Goal: Task Accomplishment & Management: Manage account settings

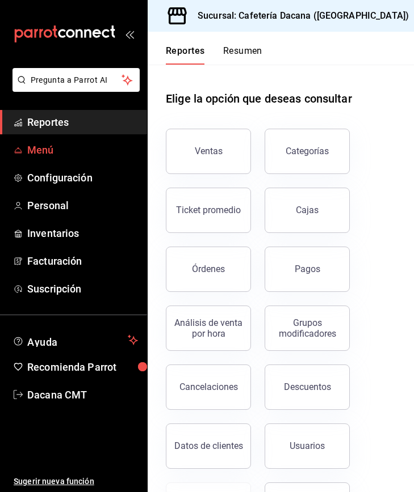
click at [56, 151] on span "Menú" at bounding box center [82, 149] width 111 height 15
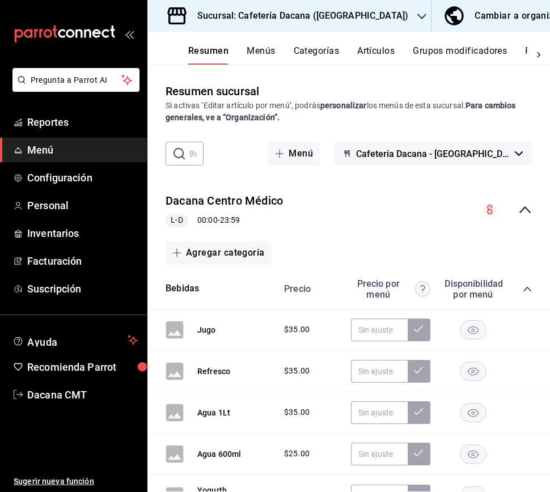
click at [475, 22] on div "Cambiar a organización" at bounding box center [526, 16] width 103 height 16
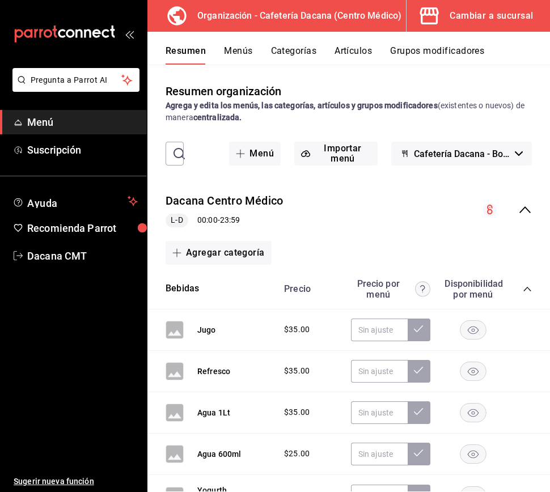
click at [442, 56] on button "Grupos modificadores" at bounding box center [437, 54] width 94 height 19
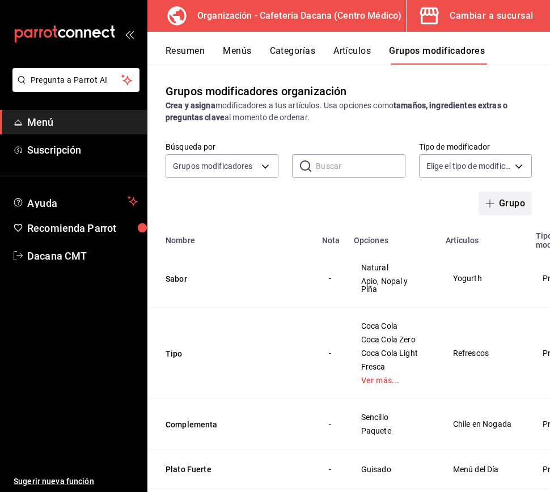
click at [508, 199] on button "Grupo" at bounding box center [505, 204] width 53 height 24
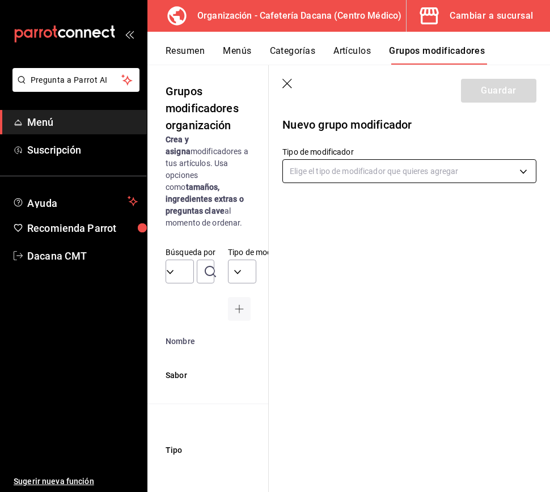
click at [434, 179] on body "Pregunta a Parrot AI Menú Suscripción Ayuda Recomienda Parrot Dacana CMT Sugeri…" at bounding box center [275, 246] width 550 height 492
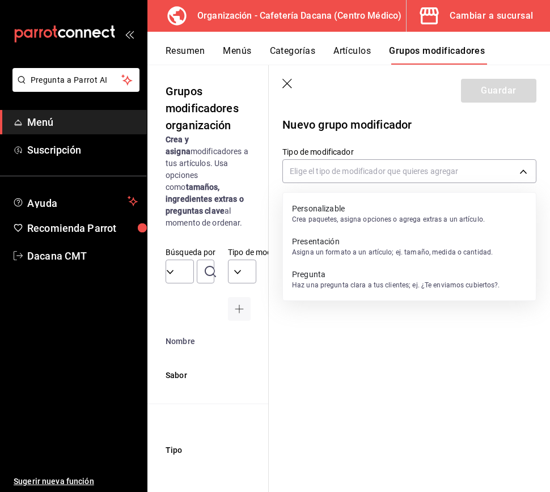
click at [418, 203] on p "Personalizable" at bounding box center [388, 208] width 193 height 11
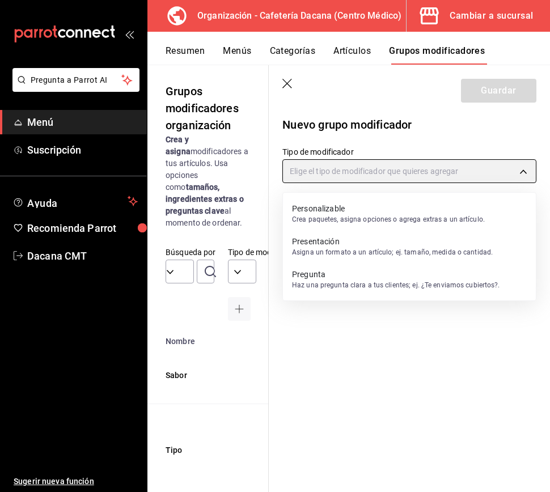
type input "CUSTOMIZABLE"
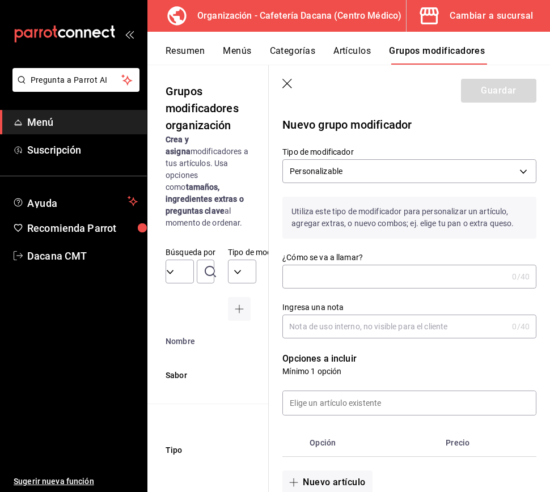
click at [385, 273] on input "¿Cómo se va a llamar?" at bounding box center [394, 276] width 225 height 23
type input "Extra"
click at [285, 86] on icon "button" at bounding box center [287, 84] width 11 height 11
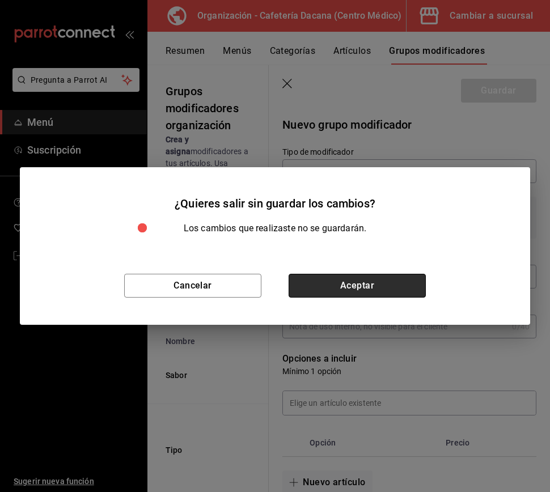
click at [336, 280] on button "Aceptar" at bounding box center [357, 286] width 137 height 24
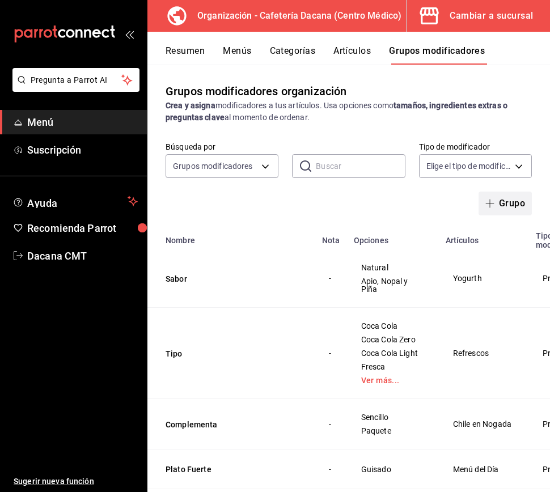
click at [514, 204] on button "Grupo" at bounding box center [505, 204] width 53 height 24
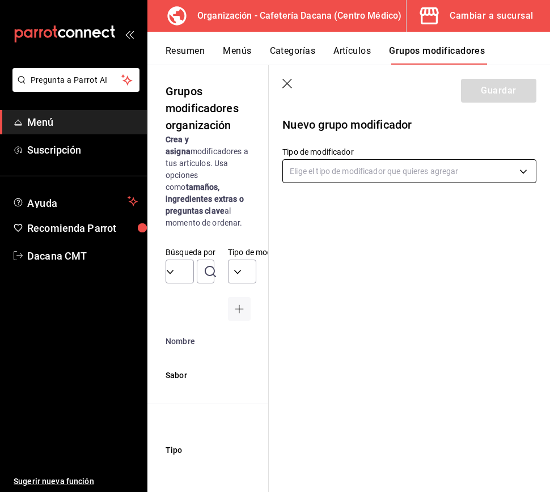
click at [384, 177] on body "Pregunta a Parrot AI Menú Suscripción Ayuda Recomienda Parrot Dacana CMT Sugeri…" at bounding box center [275, 246] width 550 height 492
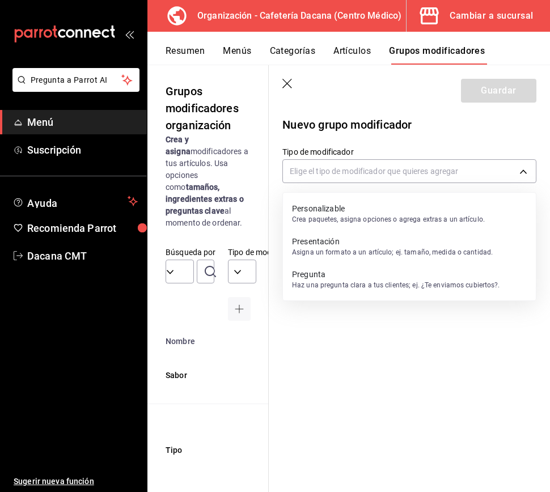
click at [378, 242] on p "Presentación" at bounding box center [392, 241] width 201 height 11
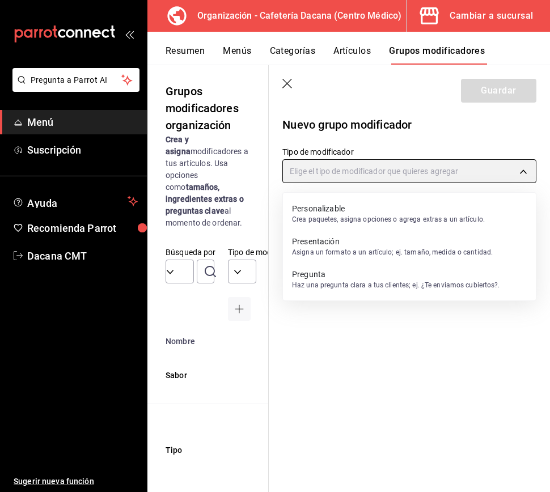
type input "PRESENTATION"
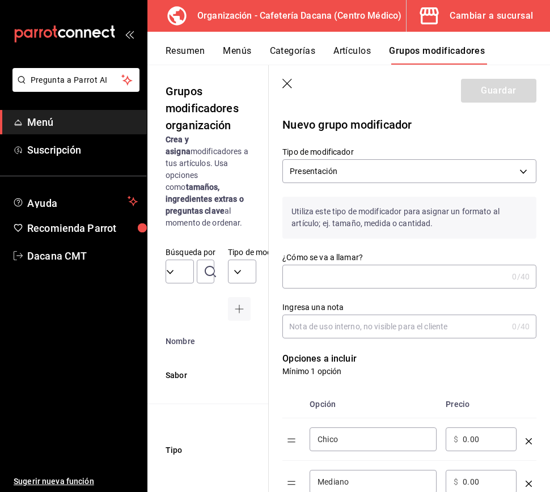
click at [355, 269] on input "¿Cómo se va a llamar?" at bounding box center [394, 276] width 225 height 23
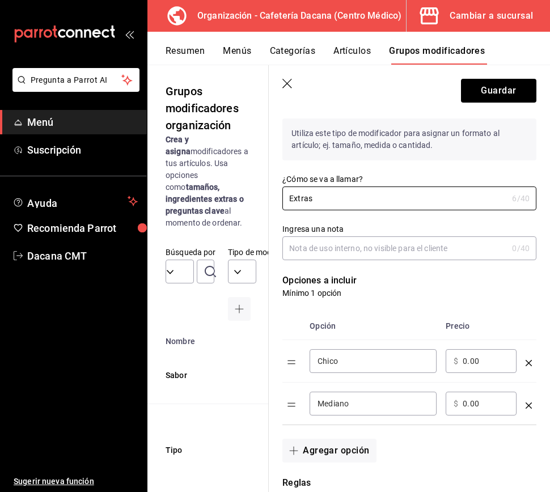
scroll to position [89, 0]
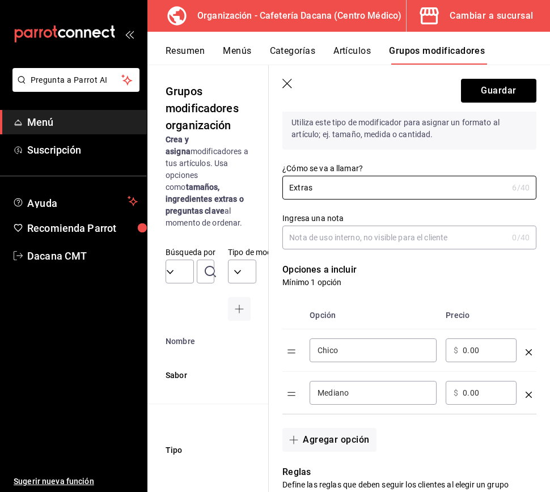
type input "Extras"
click at [365, 353] on input "Chico" at bounding box center [373, 350] width 111 height 11
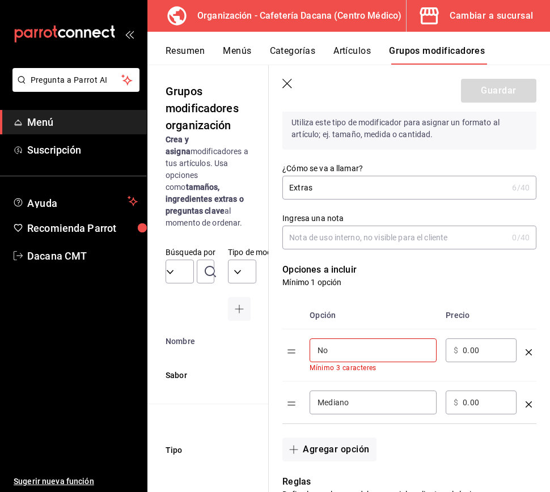
type input "No"
click at [402, 406] on input "Mediano" at bounding box center [373, 402] width 111 height 11
type input "Jarabe de Vainilla"
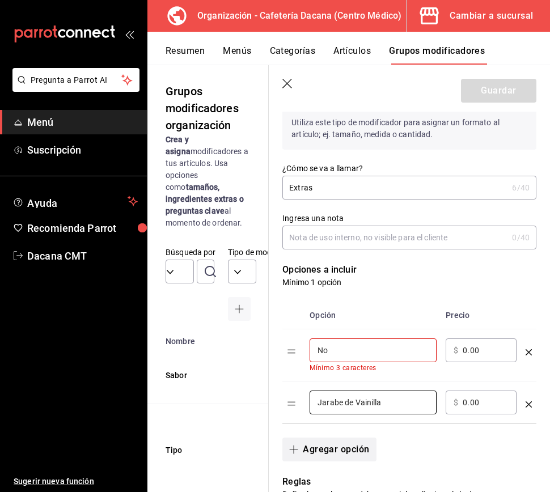
click at [352, 437] on button "Agregar opción" at bounding box center [329, 450] width 94 height 24
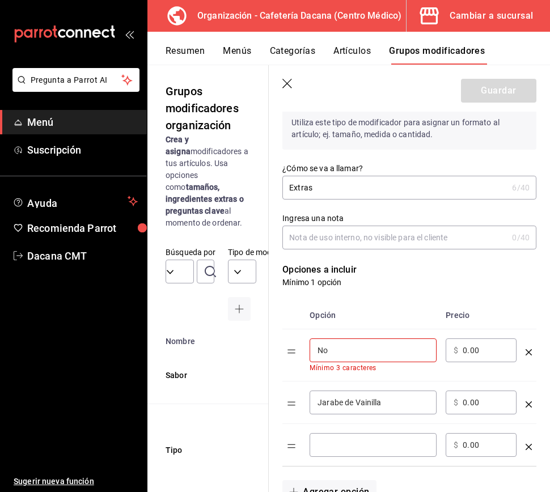
click at [462, 404] on div "​ $ 0.00 ​" at bounding box center [481, 403] width 71 height 24
click at [475, 402] on input "0.00" at bounding box center [486, 402] width 46 height 11
type input "5.00"
click at [398, 437] on input "optionsTable" at bounding box center [373, 445] width 111 height 11
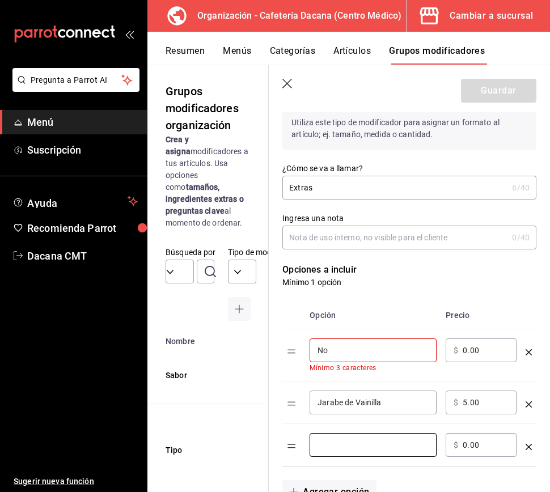
click at [373, 353] on input "No" at bounding box center [373, 350] width 111 height 11
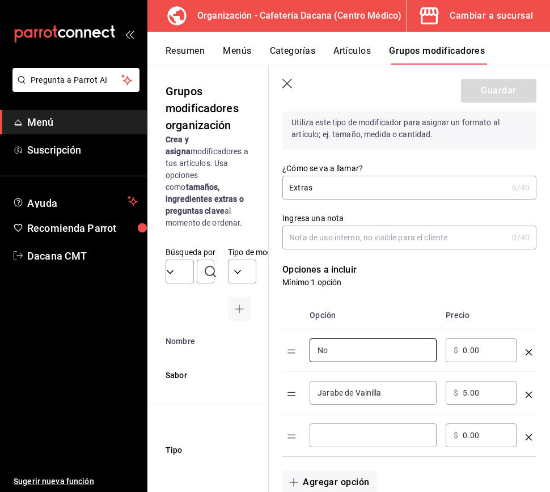
type input "No"
click at [349, 437] on input "optionsTable" at bounding box center [373, 435] width 111 height 11
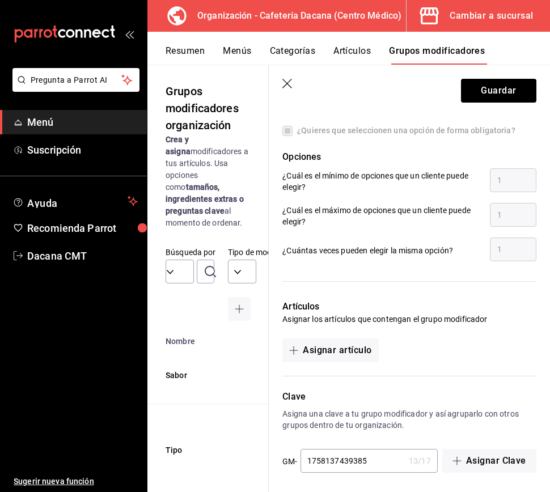
scroll to position [527, 0]
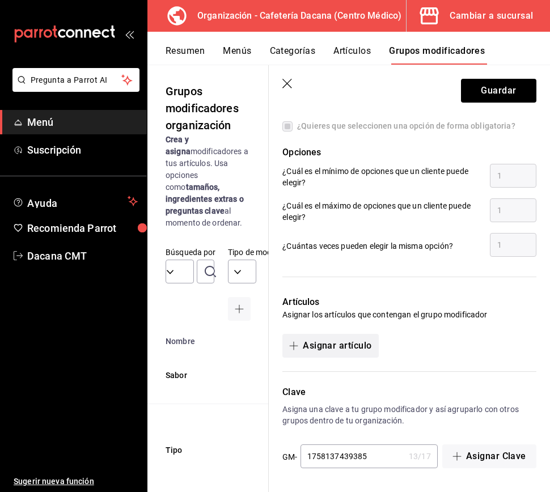
type input "Shot de Café"
click at [355, 339] on button "Asignar artículo" at bounding box center [330, 346] width 96 height 24
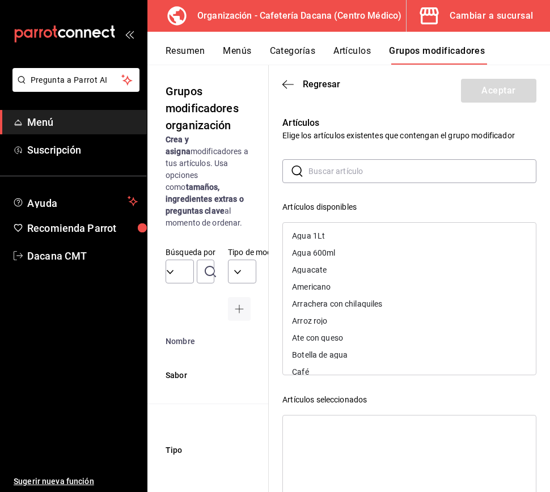
click at [337, 179] on input "text" at bounding box center [423, 171] width 228 height 23
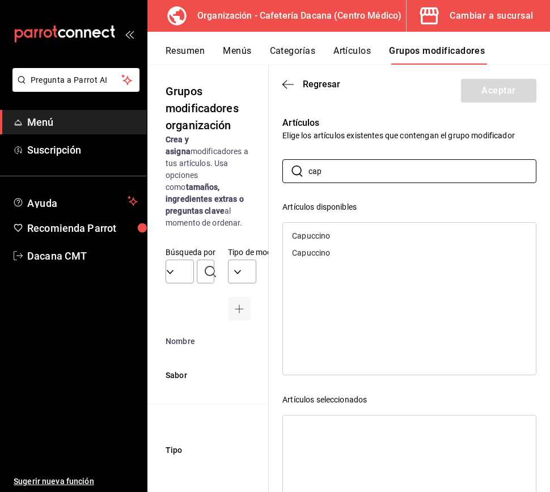
click at [328, 231] on div "Capuccino" at bounding box center [409, 235] width 253 height 17
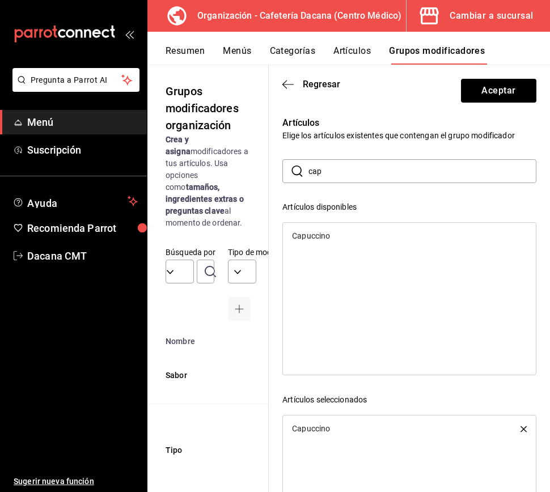
click at [336, 235] on div "Capuccino" at bounding box center [409, 235] width 253 height 17
click at [349, 175] on input "cap" at bounding box center [423, 171] width 228 height 23
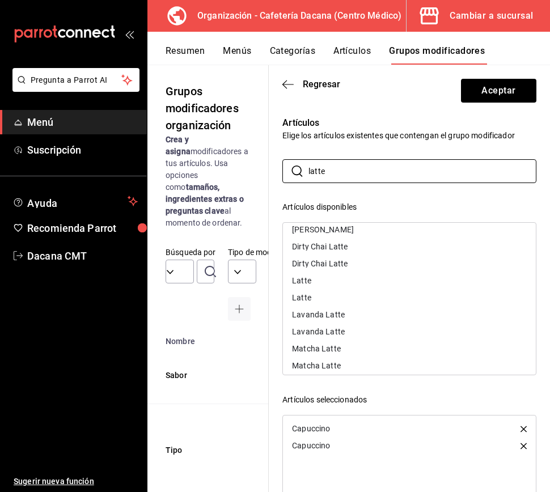
scroll to position [28, 0]
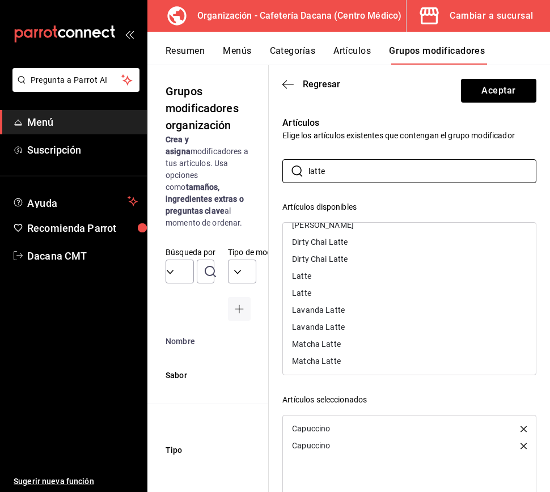
type input "latte"
click at [328, 273] on div "Latte" at bounding box center [409, 276] width 253 height 17
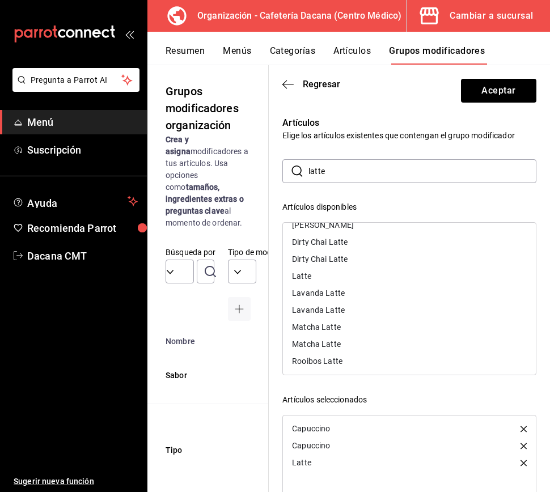
click at [332, 275] on div "Latte" at bounding box center [409, 276] width 253 height 17
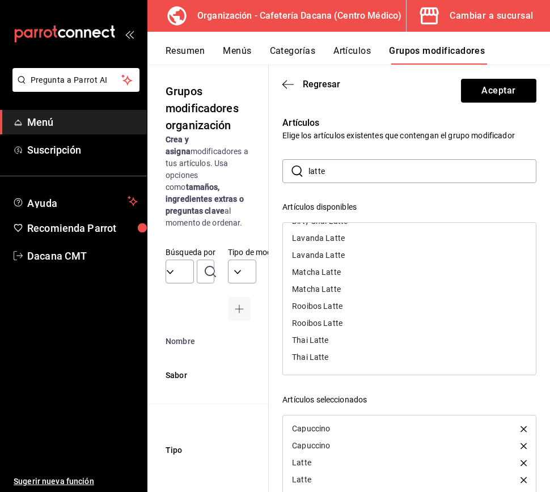
scroll to position [0, 0]
click at [362, 179] on input "latte" at bounding box center [423, 171] width 228 height 23
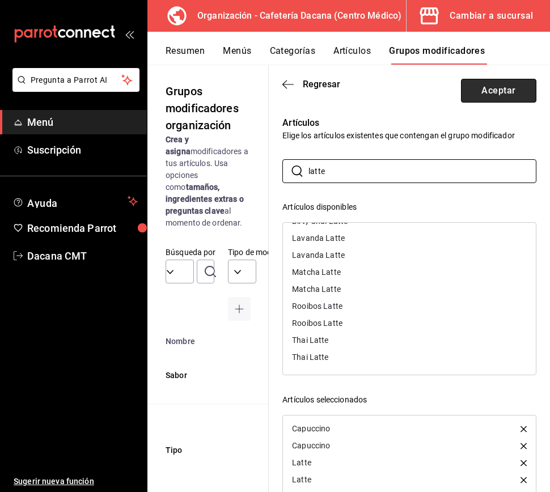
click at [480, 90] on button "Aceptar" at bounding box center [498, 91] width 75 height 24
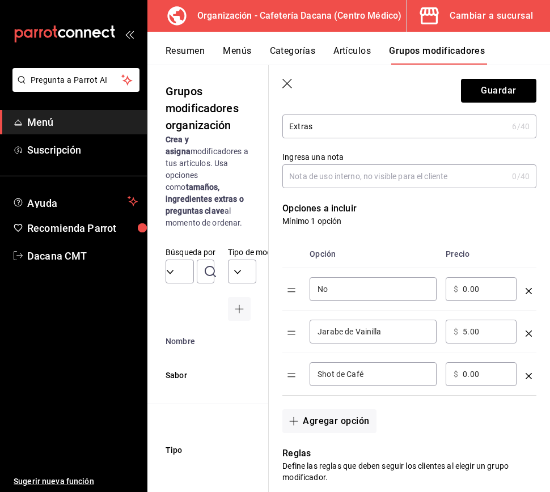
scroll to position [157, 0]
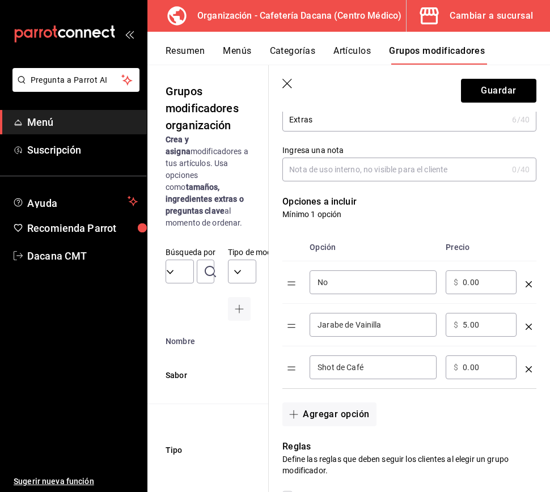
click at [487, 366] on input "0.00" at bounding box center [486, 367] width 46 height 11
type input "15.00"
click at [509, 93] on button "Guardar" at bounding box center [498, 91] width 75 height 24
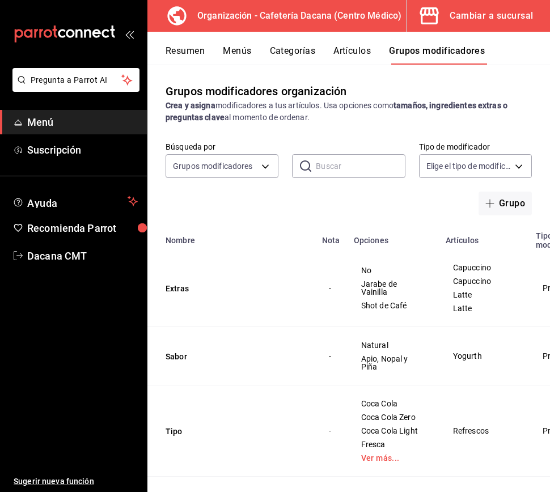
click at [235, 55] on button "Menús" at bounding box center [237, 54] width 28 height 19
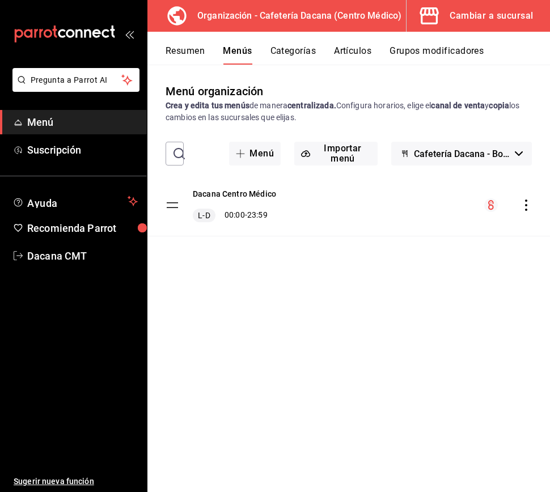
click at [526, 213] on div "Dacana Centro Médico L-D 00:00 - 23:59" at bounding box center [348, 205] width 403 height 61
click at [525, 203] on icon "actions" at bounding box center [526, 205] width 11 height 11
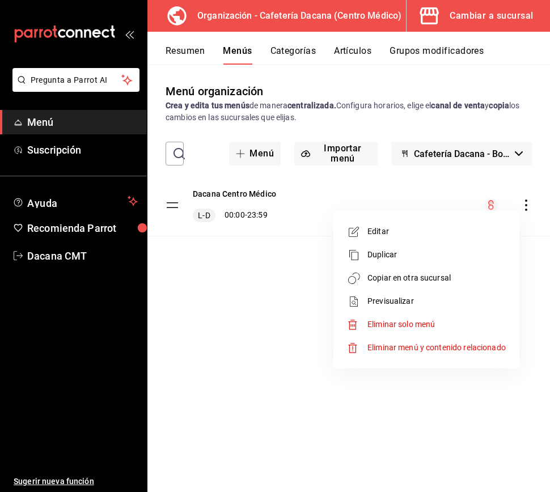
click at [472, 286] on li "Copiar en otra sucursal" at bounding box center [426, 278] width 177 height 23
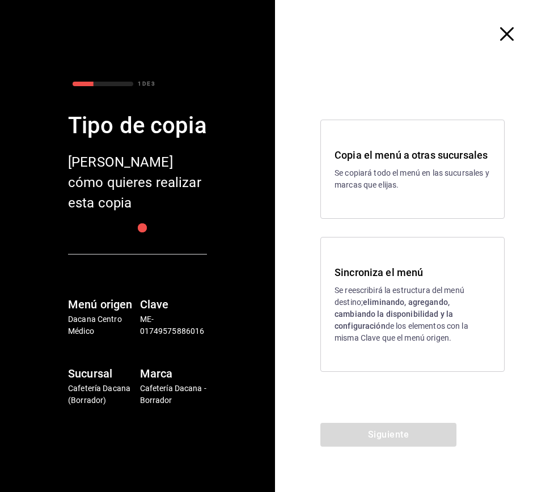
click at [379, 301] on strong "eliminando, agregando, cambiando la disponibilidad y la configuración" at bounding box center [394, 314] width 119 height 33
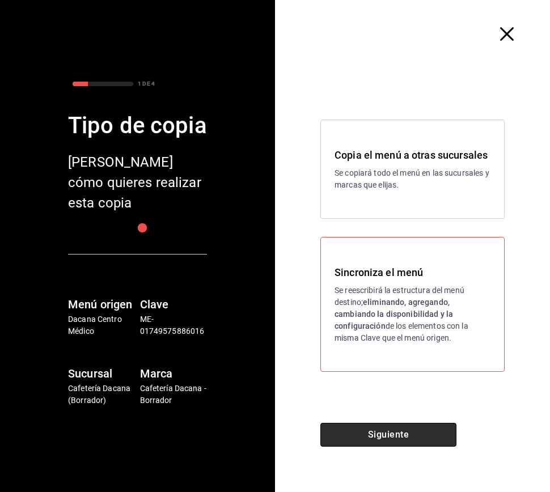
click at [375, 432] on button "Siguiente" at bounding box center [388, 435] width 136 height 24
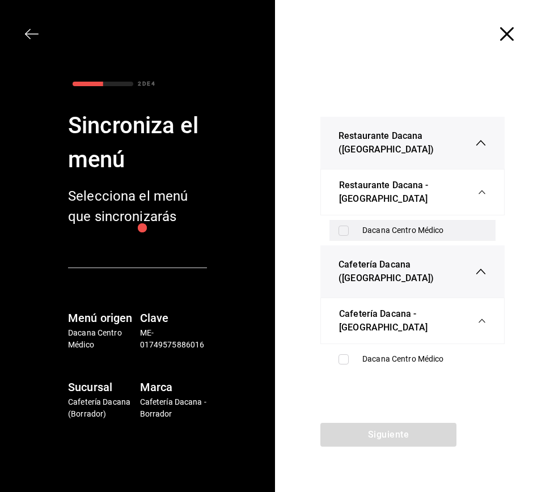
click at [369, 233] on div "Dacana Centro Médico" at bounding box center [424, 231] width 124 height 12
checkbox input "true"
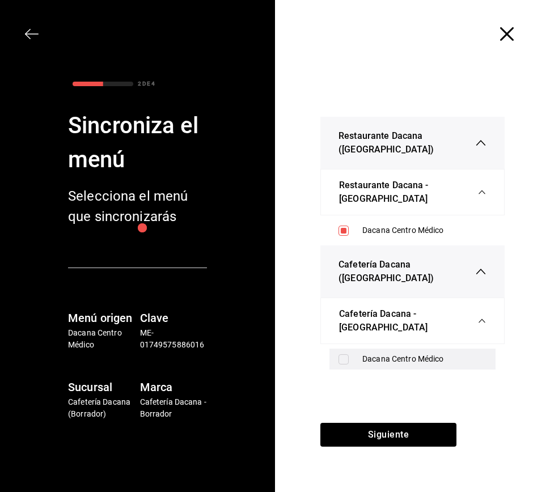
click at [360, 362] on div "Dacana Centro Médico" at bounding box center [413, 359] width 166 height 21
checkbox input "true"
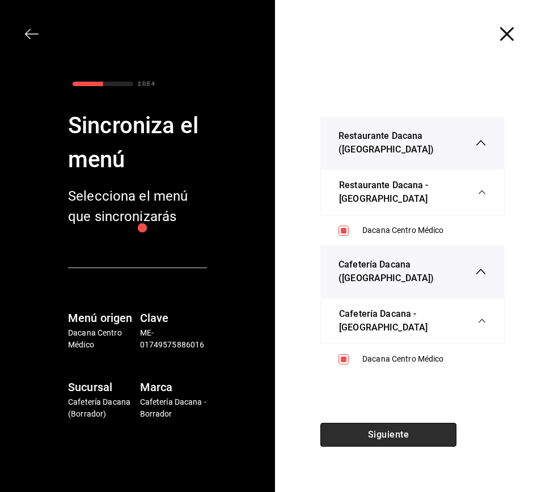
click at [381, 437] on button "Siguiente" at bounding box center [388, 435] width 136 height 24
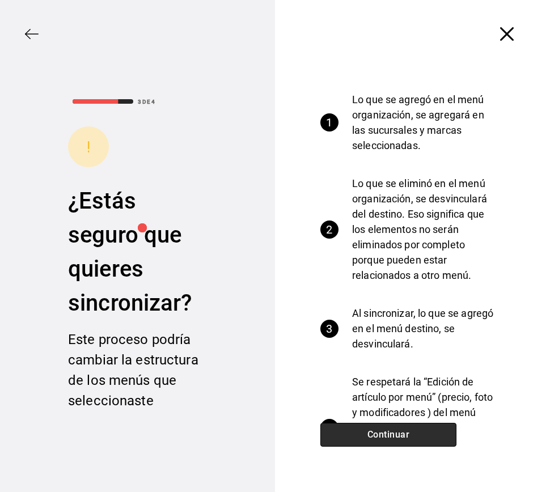
click at [382, 436] on button "Continuar" at bounding box center [388, 435] width 136 height 24
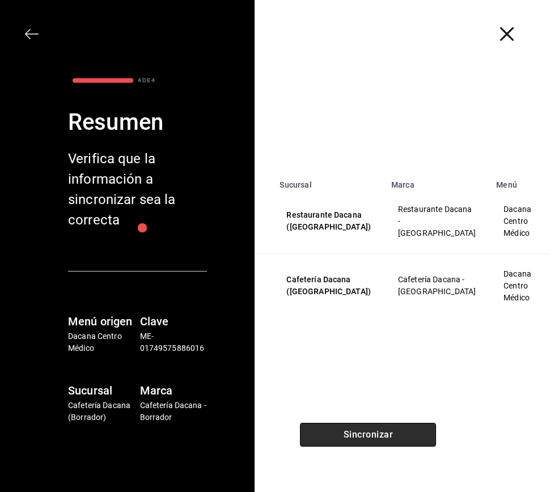
click at [382, 436] on button "Sincronizar" at bounding box center [368, 435] width 136 height 24
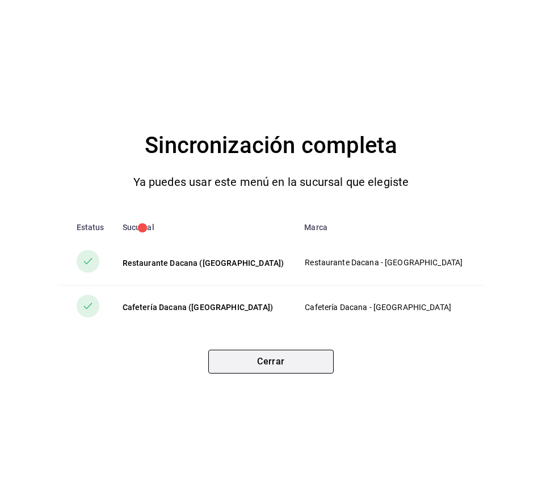
click at [263, 364] on button "Cerrar" at bounding box center [270, 362] width 125 height 24
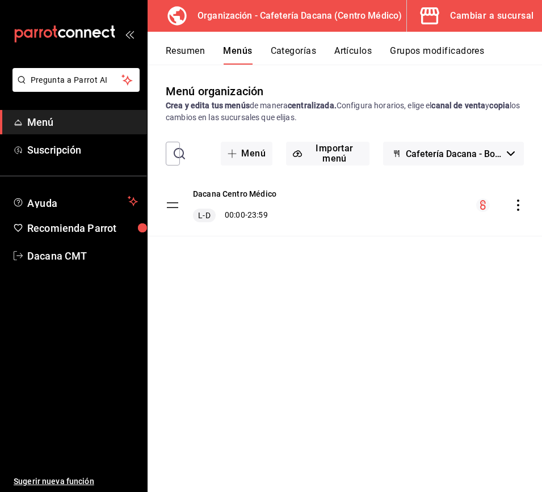
click at [353, 56] on button "Artículos" at bounding box center [352, 54] width 37 height 19
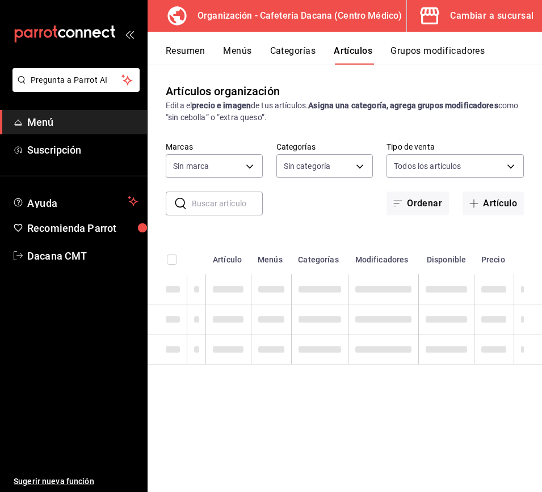
type input "a0320c57-62b3-4618-a301-82d02063390a,09012e2f-11cf-4729-9479-e66a44ac498f"
type input "6325caf4-8768-4d75-b4ac-f83889655f18,0fc848e1-ca8e-4cfc-a265-5a3d953b674c,42b45…"
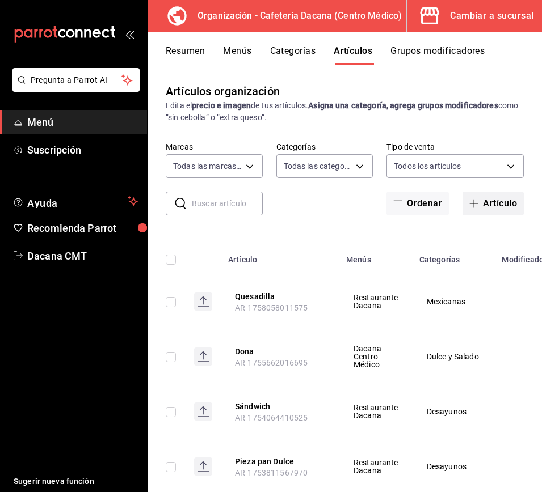
click at [474, 200] on icon "button" at bounding box center [474, 204] width 1 height 9
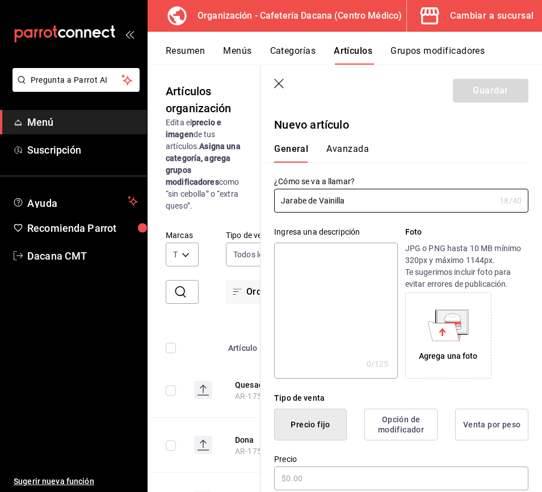
scroll to position [153, 0]
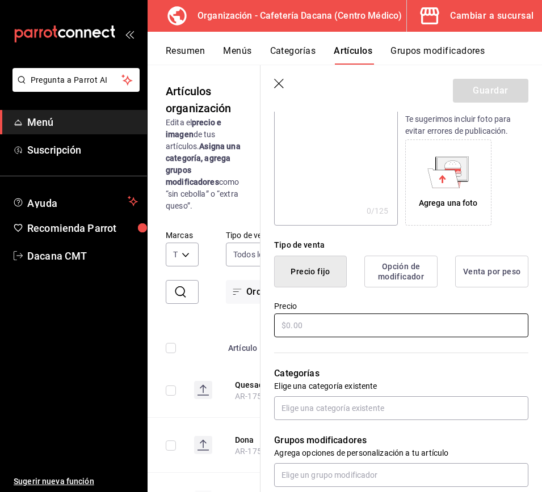
type input "Jarabe de Vainilla"
click at [329, 324] on input "text" at bounding box center [401, 326] width 254 height 24
type input "$5.00"
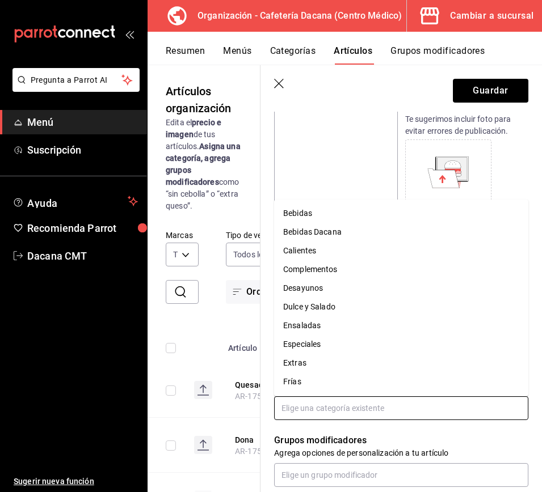
click at [326, 410] on input "text" at bounding box center [401, 408] width 254 height 24
click at [340, 361] on li "Extras" at bounding box center [401, 363] width 254 height 19
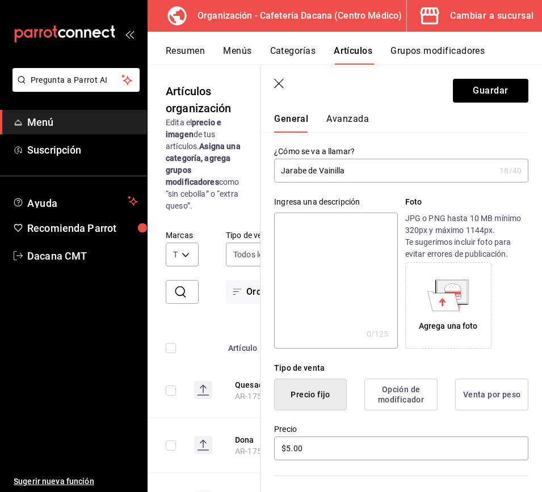
scroll to position [283, 0]
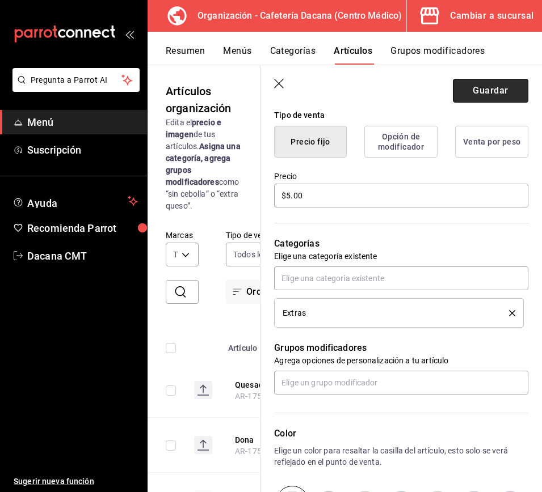
click at [500, 93] on button "Guardar" at bounding box center [490, 91] width 75 height 24
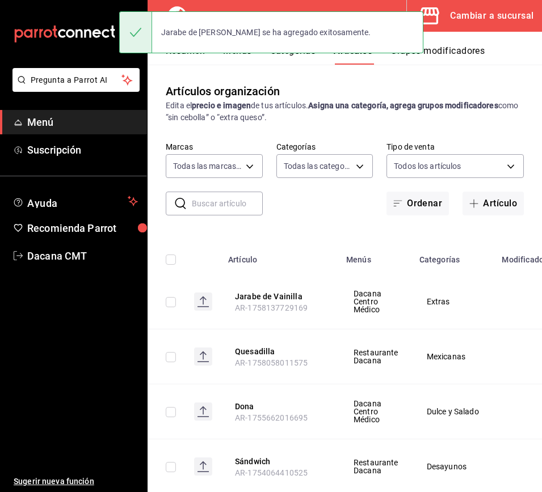
click at [248, 59] on button "Menús" at bounding box center [237, 54] width 28 height 19
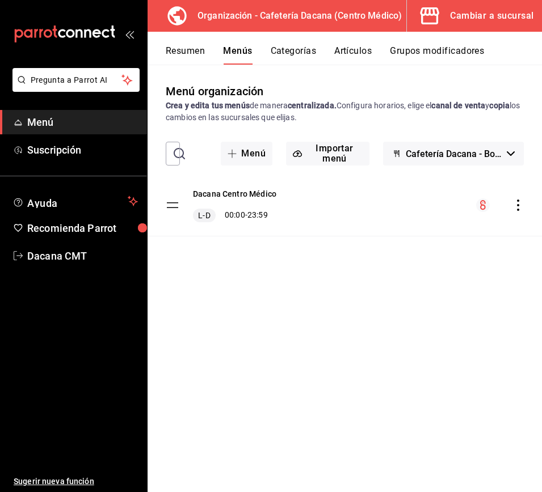
click at [520, 202] on icon "actions" at bounding box center [517, 205] width 11 height 11
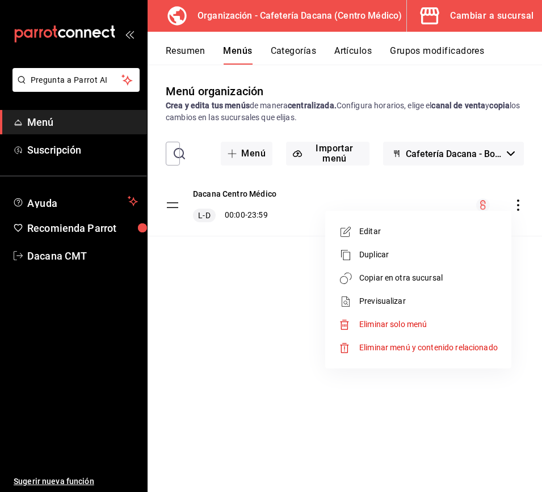
click at [448, 270] on li "Copiar en otra sucursal" at bounding box center [418, 278] width 177 height 23
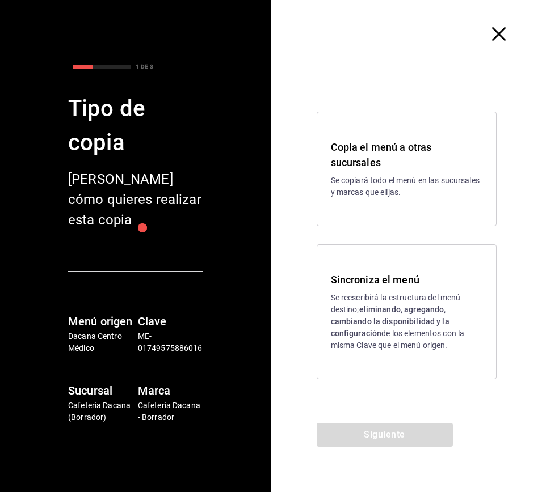
click at [382, 333] on p "Se reescribirá la estructura del menú destino; eliminando, agregando, cambiando…" at bounding box center [407, 322] width 152 height 60
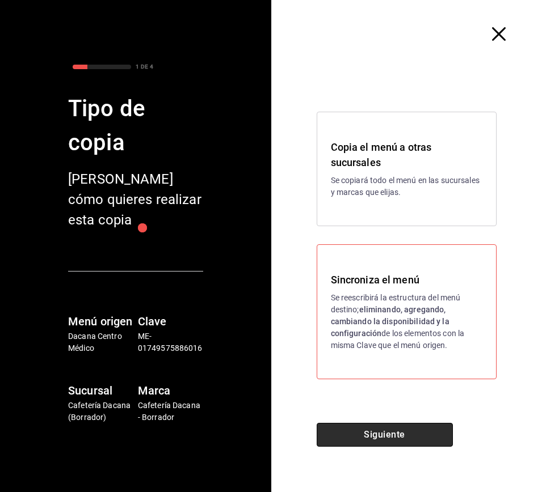
click at [385, 437] on button "Siguiente" at bounding box center [385, 435] width 136 height 24
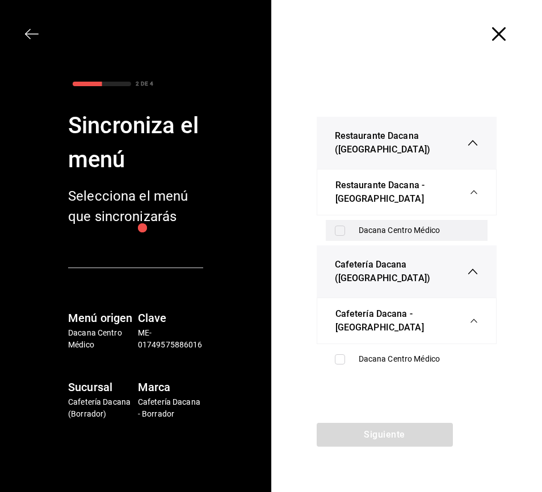
click at [368, 232] on div "Dacana Centro Médico" at bounding box center [418, 231] width 120 height 12
checkbox input "true"
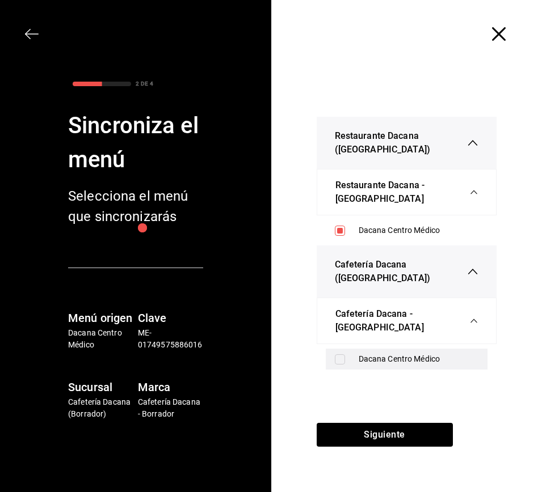
click at [344, 353] on div "Dacana Centro Médico" at bounding box center [407, 359] width 162 height 21
checkbox input "true"
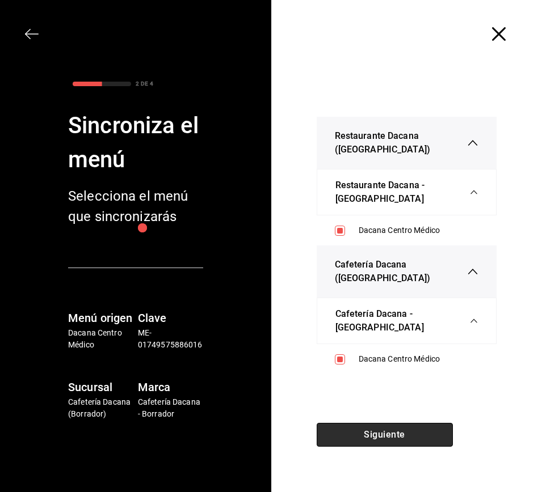
click at [362, 424] on button "Siguiente" at bounding box center [385, 435] width 136 height 24
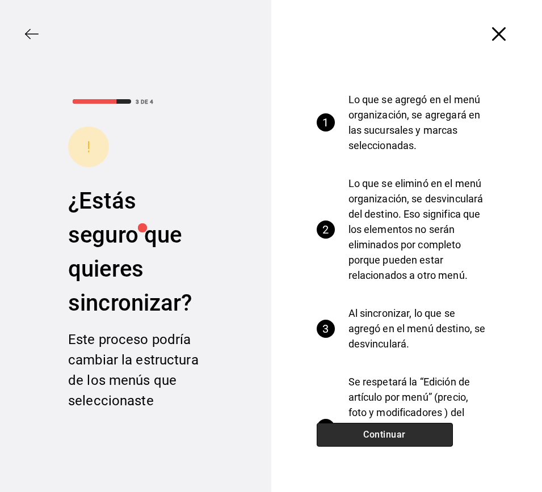
click at [362, 424] on button "Continuar" at bounding box center [385, 435] width 136 height 24
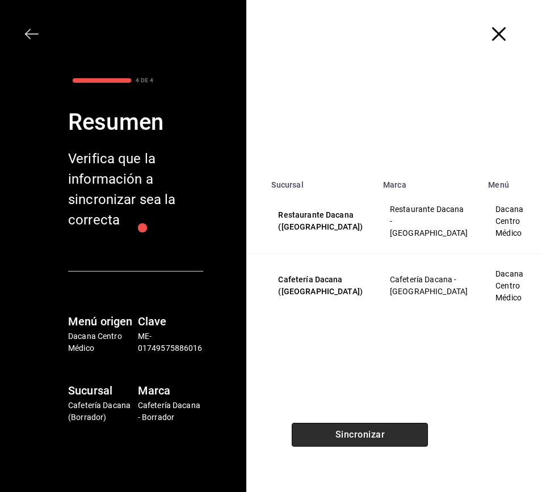
click at [362, 424] on button "Sincronizar" at bounding box center [360, 435] width 136 height 24
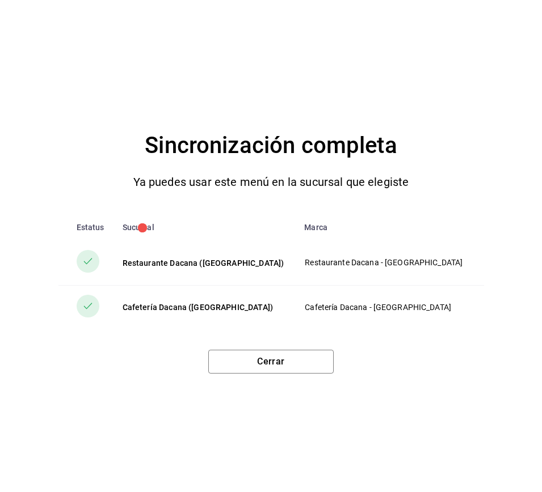
click at [282, 376] on div "Sincronización completa Ya puedes usar este menú en la sucursal que elegiste Es…" at bounding box center [271, 246] width 542 height 492
click at [281, 368] on button "Cerrar" at bounding box center [270, 362] width 125 height 24
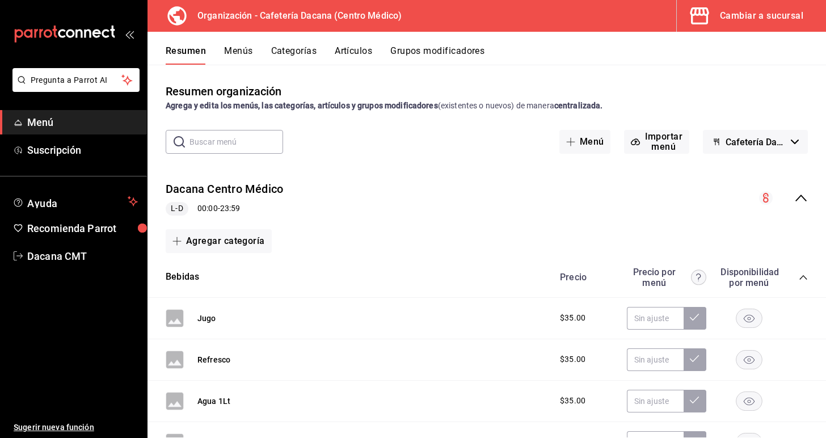
click at [418, 60] on button "Grupos modificadores" at bounding box center [437, 54] width 94 height 19
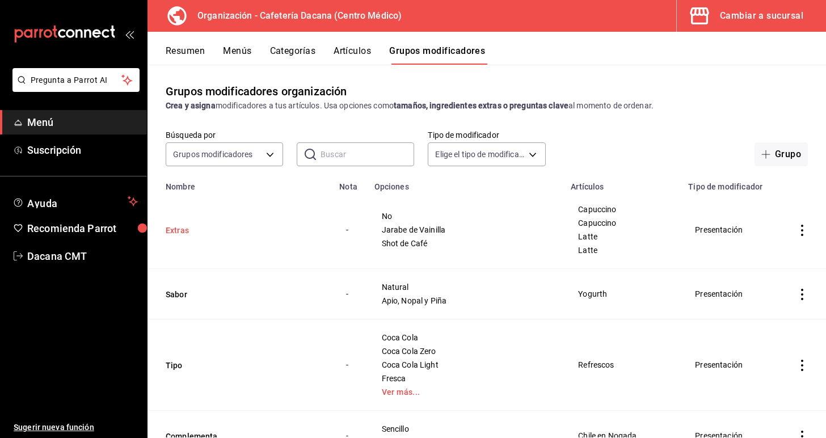
click at [174, 226] on button "Extras" at bounding box center [234, 230] width 136 height 11
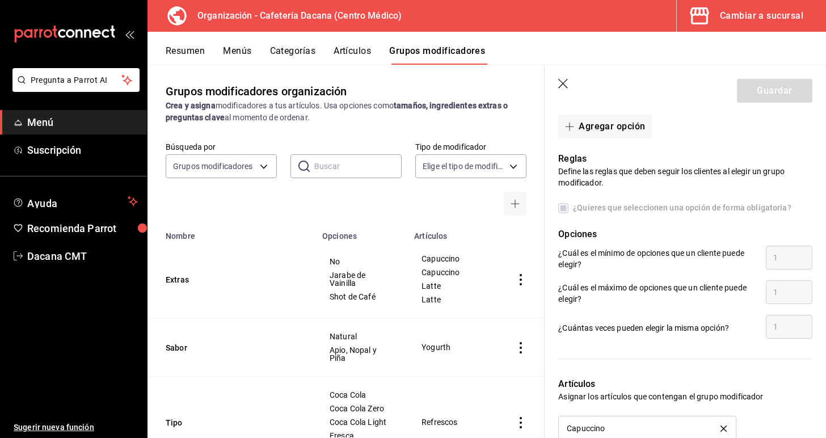
scroll to position [502, 0]
click at [613, 128] on button "Agregar opción" at bounding box center [605, 125] width 94 height 24
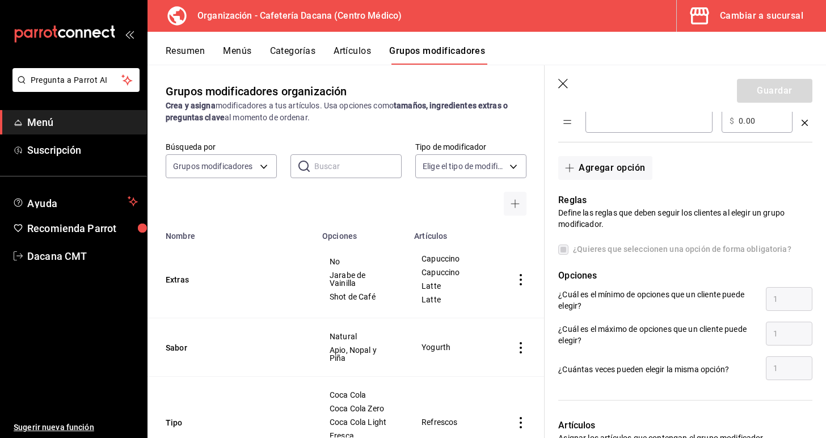
click at [804, 120] on icon "optionsTable" at bounding box center [804, 123] width 6 height 6
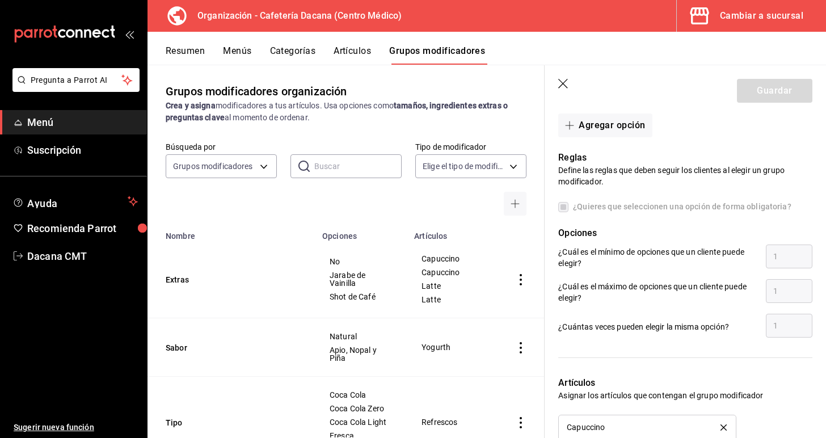
click at [676, 204] on span "¿Quieres que seleccionen una opción de forma obligatoria?" at bounding box center [679, 207] width 223 height 12
click at [565, 208] on label "¿Quieres que seleccionen una opción de forma obligatoria?" at bounding box center [674, 207] width 233 height 12
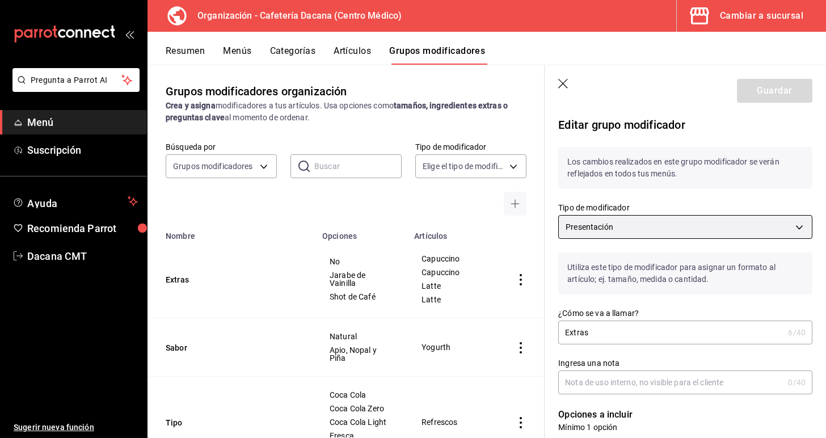
scroll to position [-1, 0]
click at [621, 231] on body "Pregunta a Parrot AI Menú Suscripción Ayuda Recomienda Parrot Dacana CMT Sugeri…" at bounding box center [413, 219] width 826 height 438
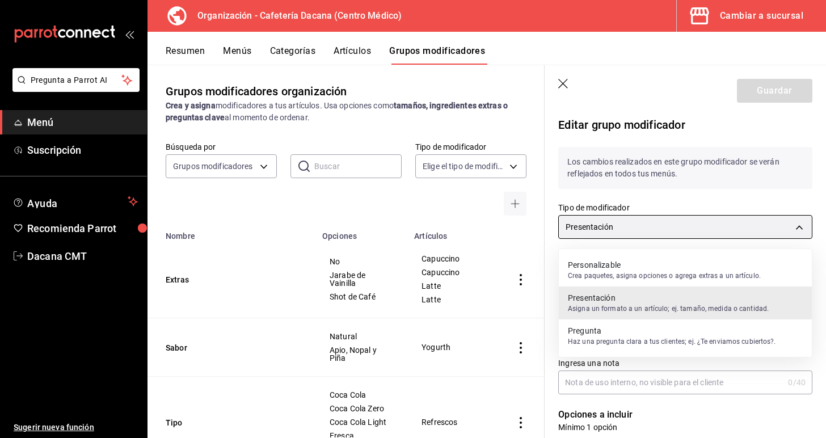
scroll to position [0, 0]
click at [635, 275] on p "Crea paquetes, asigna opciones o agrega extras a un artículo." at bounding box center [664, 276] width 193 height 10
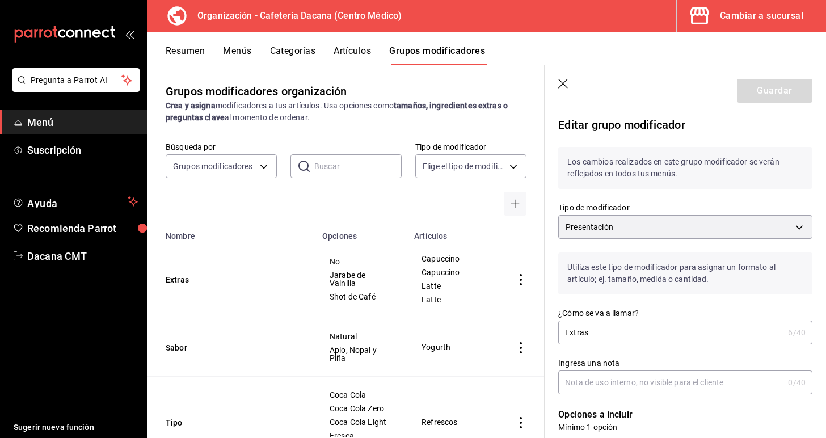
click at [642, 302] on div "¿Cómo se va a llamar? Extras 6 /40 ¿Cómo se va a llamar?" at bounding box center [679, 319] width 268 height 50
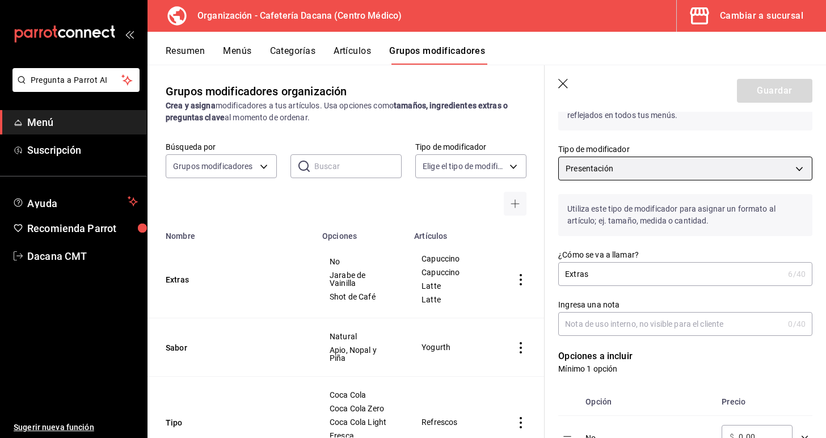
click at [636, 172] on body "Pregunta a Parrot AI Menú Suscripción Ayuda Recomienda Parrot Dacana CMT Sugeri…" at bounding box center [413, 219] width 826 height 438
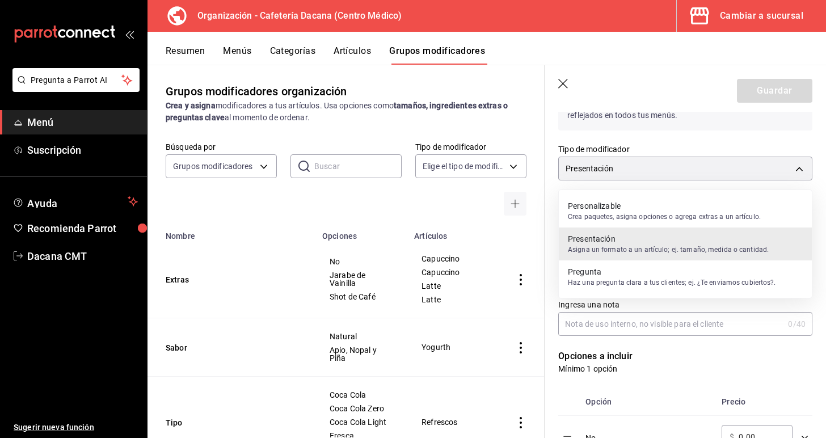
click at [610, 209] on p "Personalizable" at bounding box center [664, 205] width 193 height 11
type input "PRESENTATION"
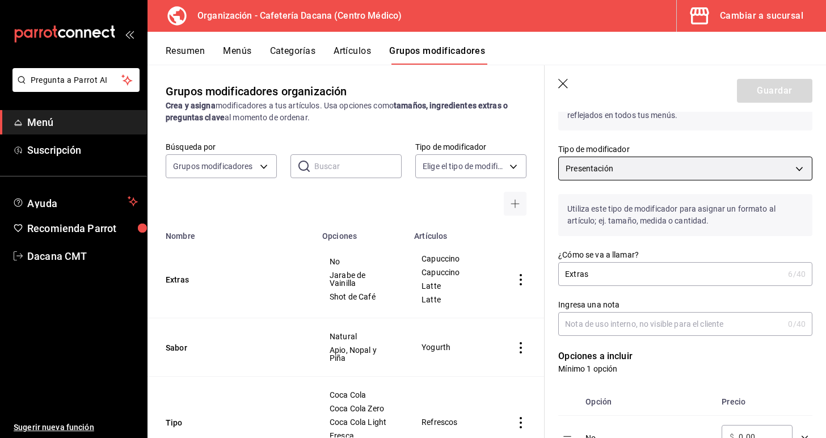
click at [633, 173] on body "Pregunta a Parrot AI Menú Suscripción Ayuda Recomienda Parrot Dacana CMT Sugeri…" at bounding box center [413, 219] width 826 height 438
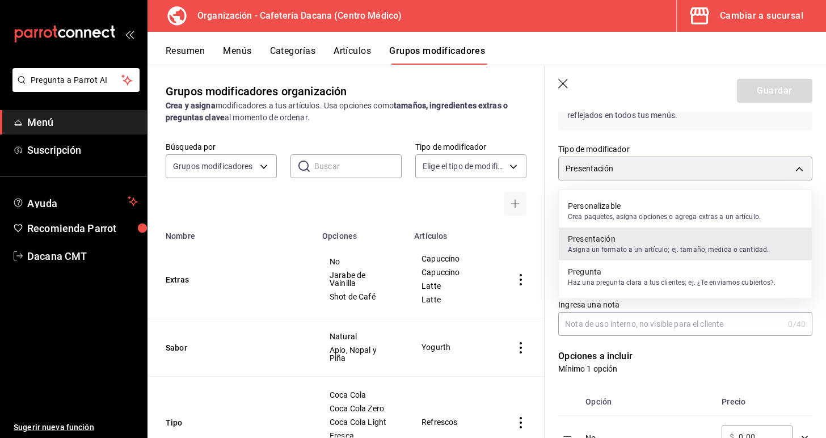
click at [672, 144] on div at bounding box center [413, 219] width 826 height 438
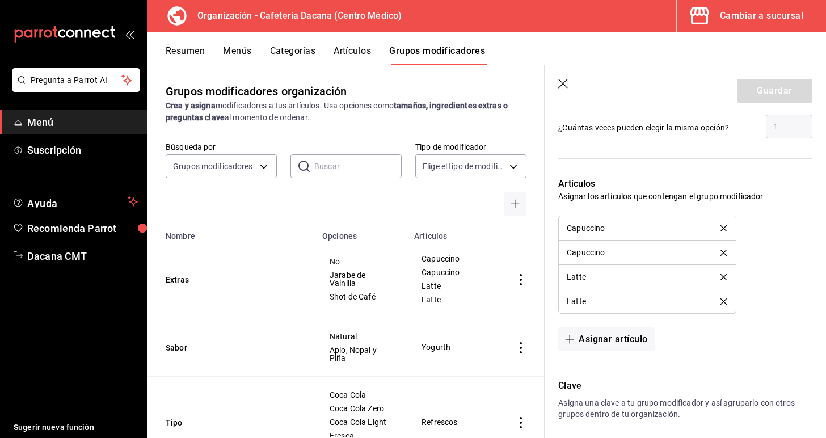
scroll to position [703, 0]
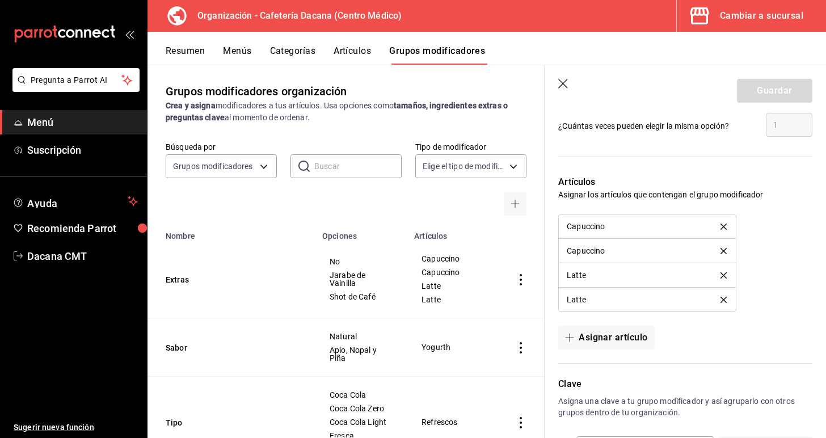
click at [563, 86] on icon "button" at bounding box center [563, 84] width 11 height 11
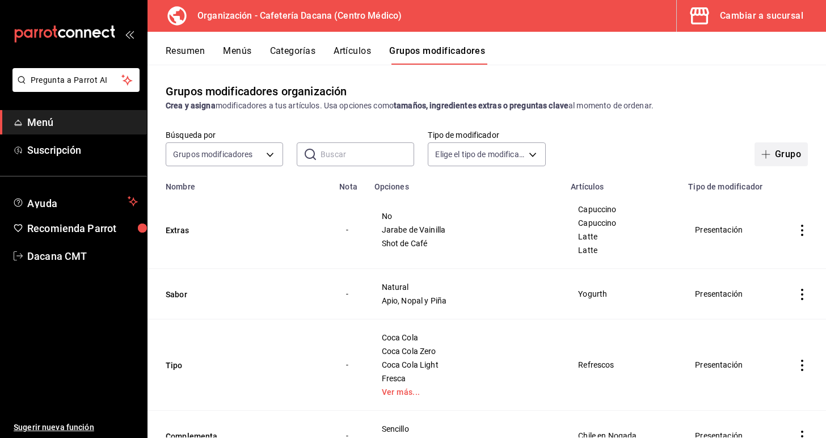
click at [788, 156] on button "Grupo" at bounding box center [780, 154] width 53 height 24
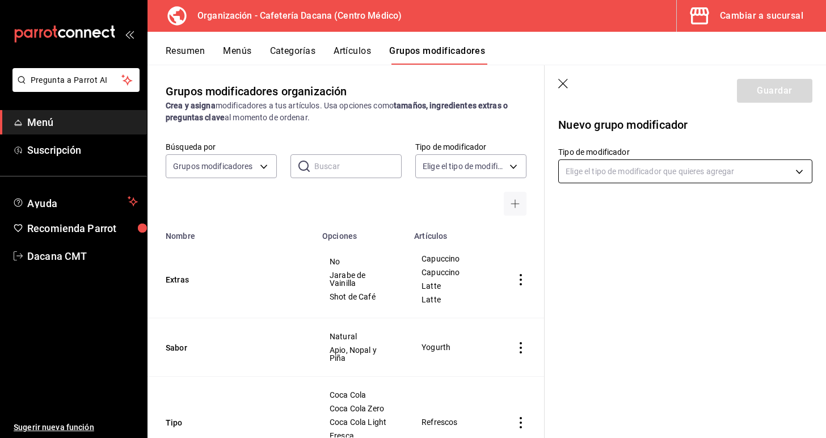
click at [621, 180] on body "Pregunta a Parrot AI Menú Suscripción Ayuda Recomienda Parrot Dacana CMT Sugeri…" at bounding box center [413, 219] width 826 height 438
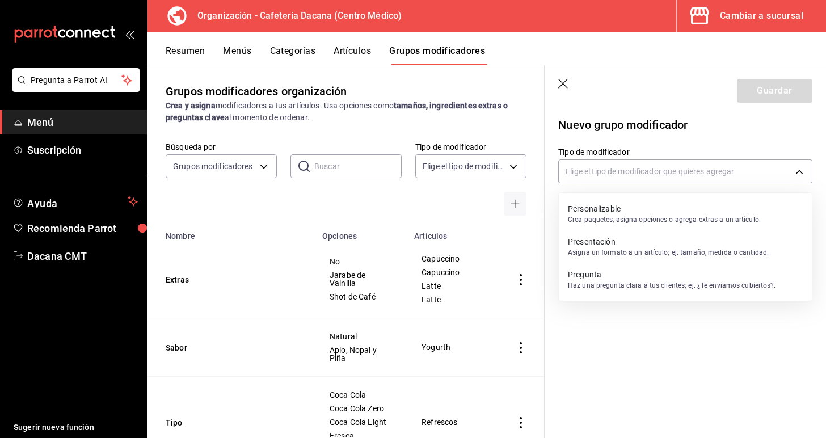
click at [615, 208] on p "Personalizable" at bounding box center [664, 208] width 193 height 11
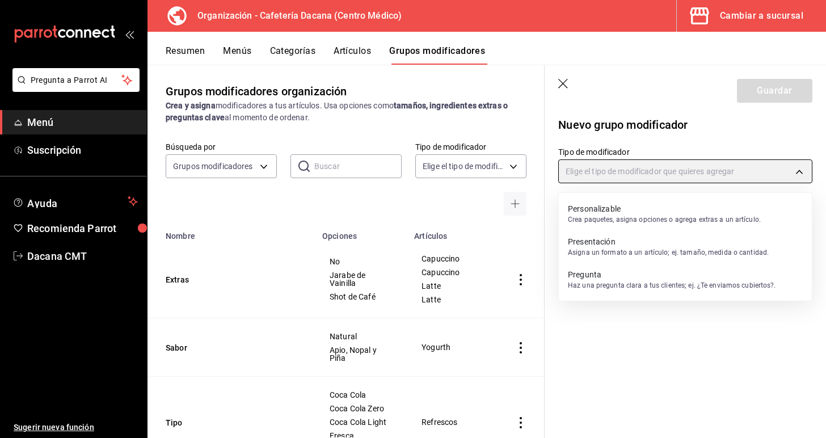
type input "CUSTOMIZABLE"
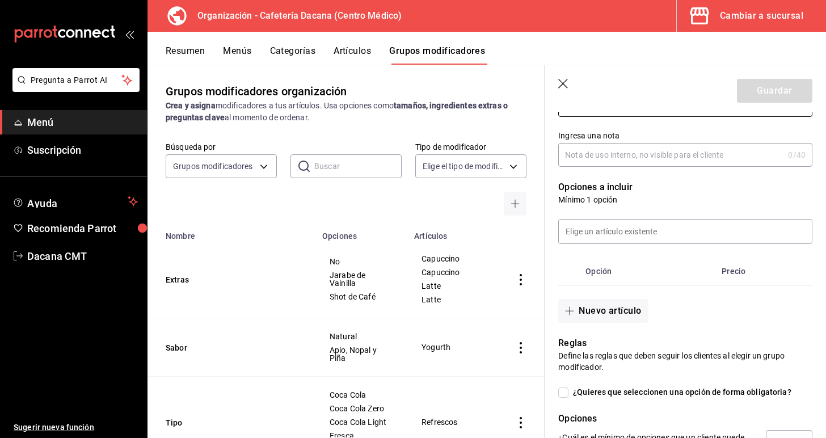
scroll to position [175, 0]
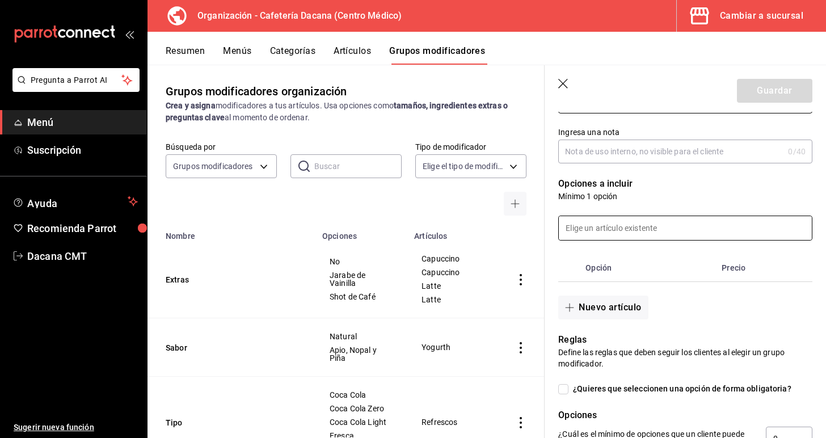
type input "Extras"
click at [633, 227] on input at bounding box center [685, 228] width 253 height 24
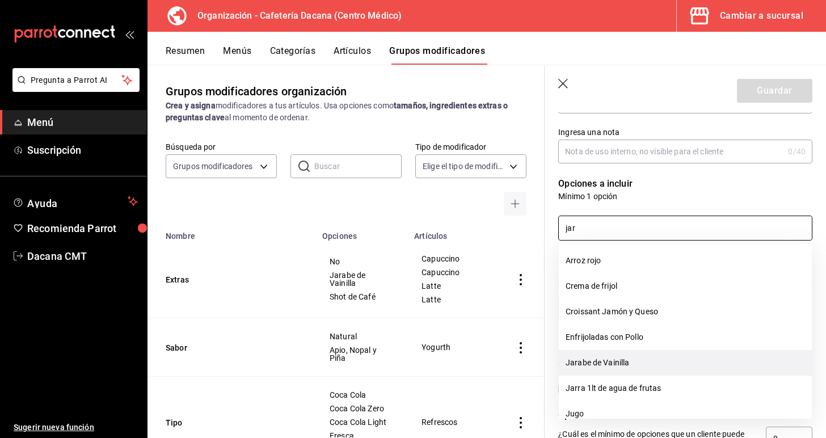
drag, startPoint x: 569, startPoint y: 409, endPoint x: 615, endPoint y: 364, distance: 64.2
click at [615, 364] on li "Jarabe de Vainilla" at bounding box center [685, 363] width 253 height 26
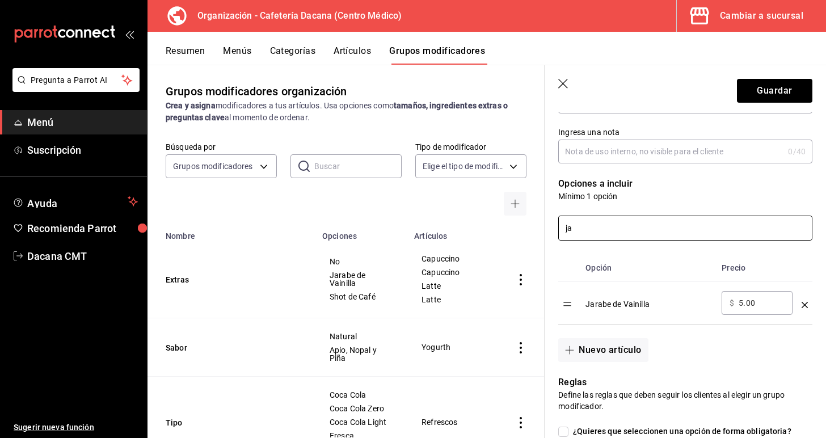
type input "j"
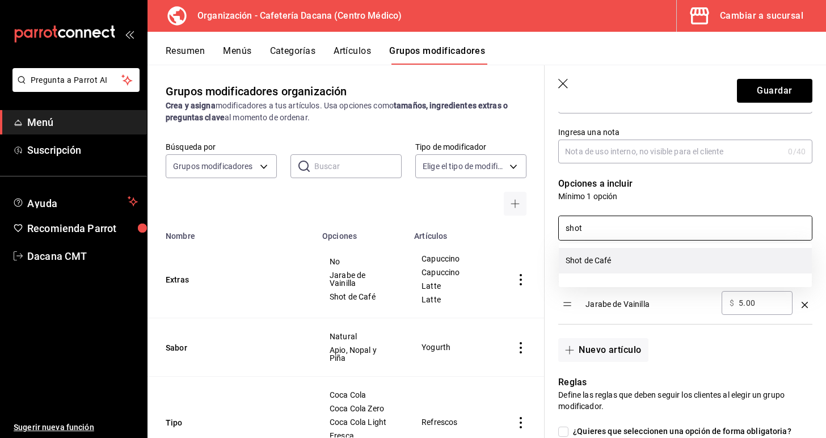
click at [635, 263] on li "Shot de Café" at bounding box center [685, 261] width 253 height 26
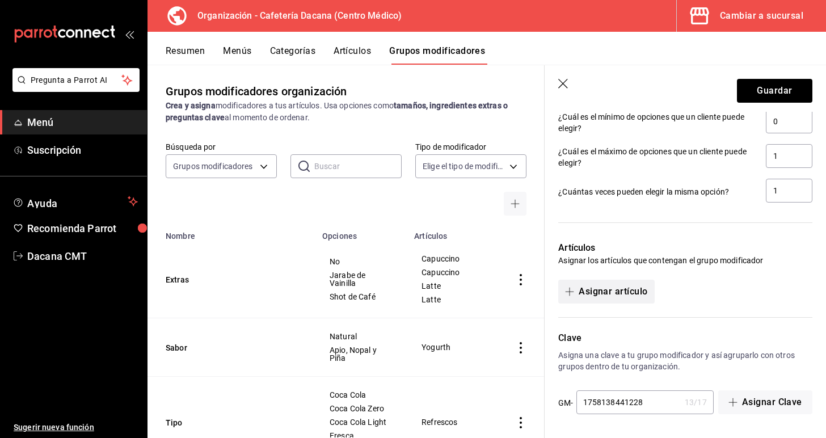
scroll to position [577, 0]
type input "shot"
click at [632, 286] on button "Asignar artículo" at bounding box center [606, 292] width 96 height 24
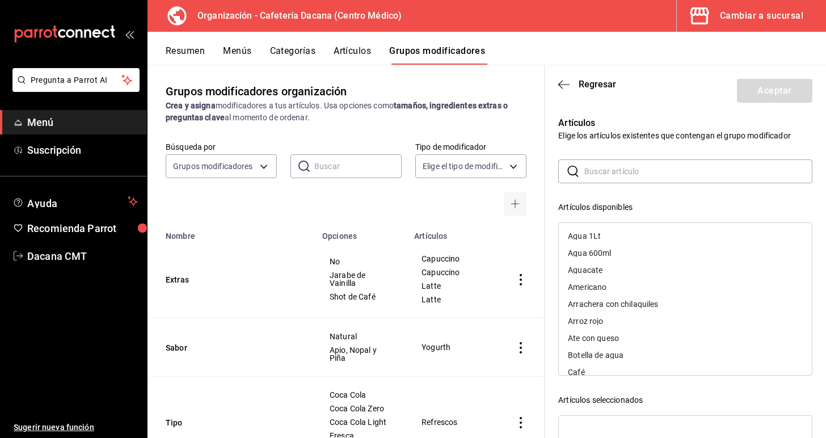
click at [594, 176] on input "text" at bounding box center [698, 171] width 228 height 23
click at [601, 237] on div "Capuccino" at bounding box center [587, 236] width 38 height 8
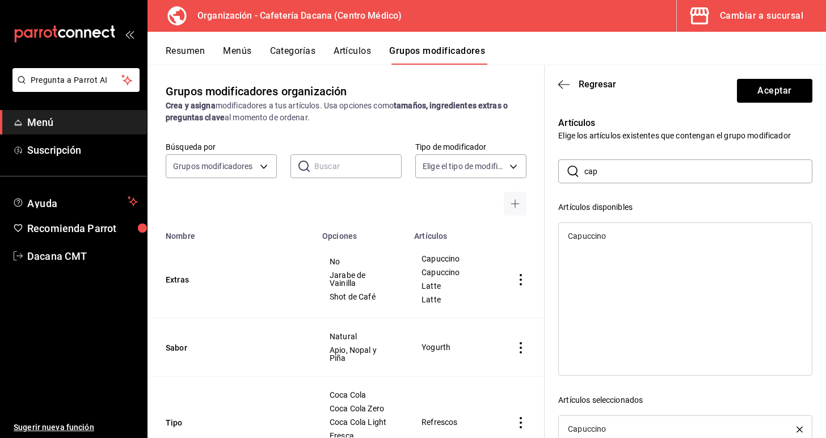
click at [602, 236] on div "Capuccino" at bounding box center [587, 236] width 38 height 8
click at [617, 176] on input "cap" at bounding box center [698, 171] width 228 height 23
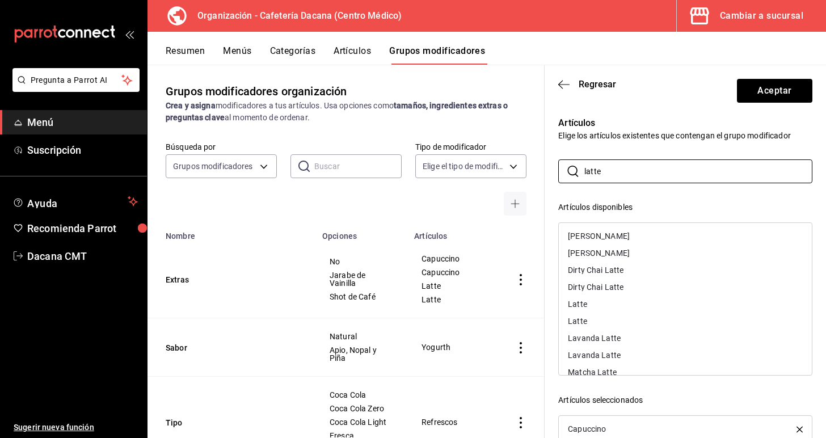
type input "latte"
click at [607, 309] on div "Latte" at bounding box center [685, 304] width 253 height 17
click at [609, 302] on div "Latte" at bounding box center [685, 304] width 253 height 17
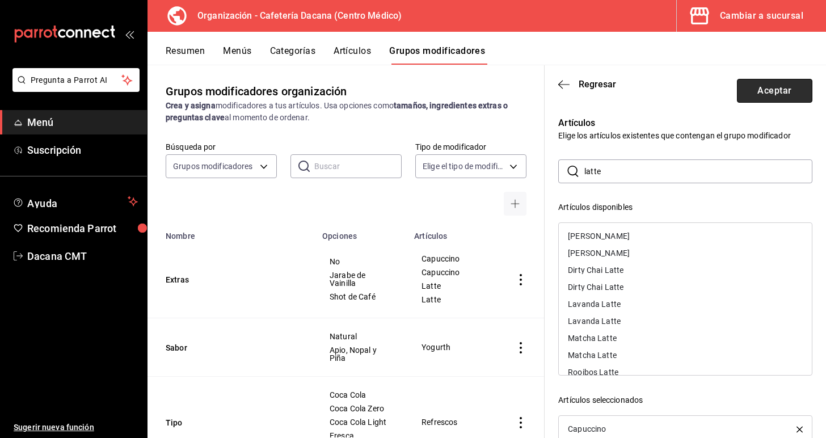
click at [761, 102] on button "Aceptar" at bounding box center [774, 91] width 75 height 24
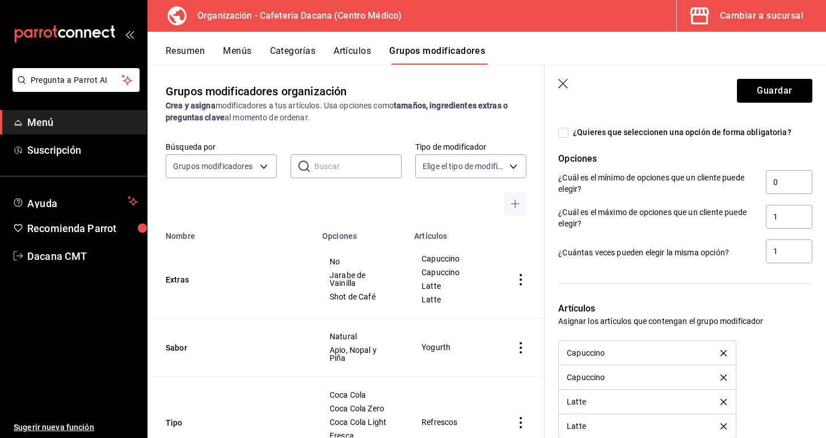
scroll to position [516, 0]
click at [794, 216] on input "1" at bounding box center [789, 217] width 47 height 24
type input "5"
click at [792, 259] on input "1" at bounding box center [789, 252] width 47 height 24
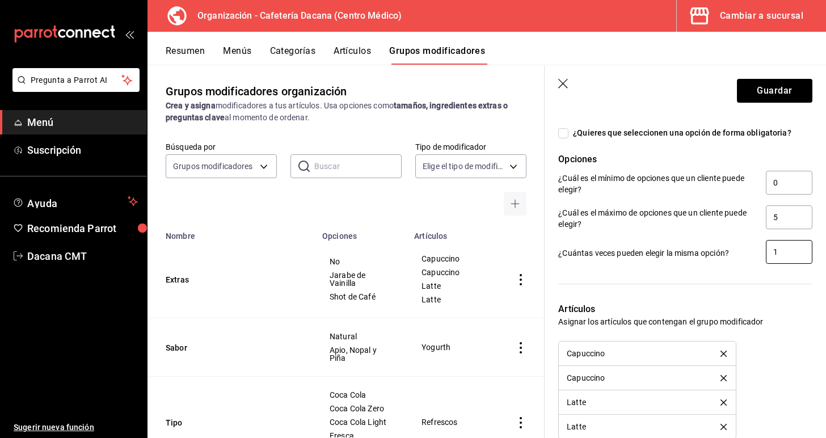
click at [792, 259] on input "1" at bounding box center [789, 252] width 47 height 24
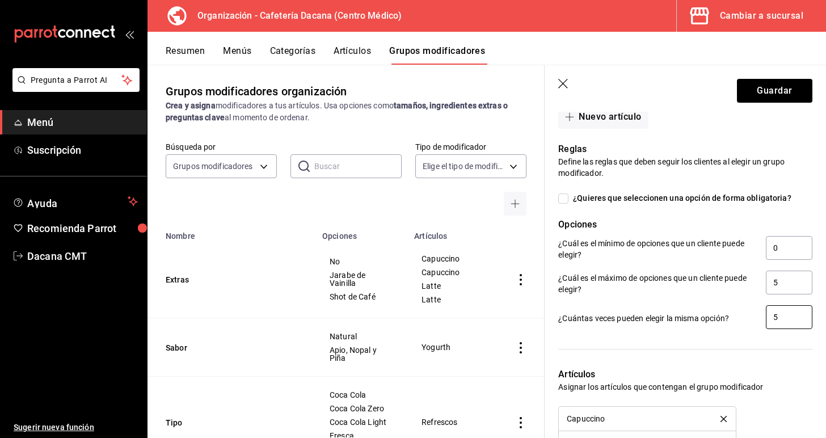
scroll to position [462, 0]
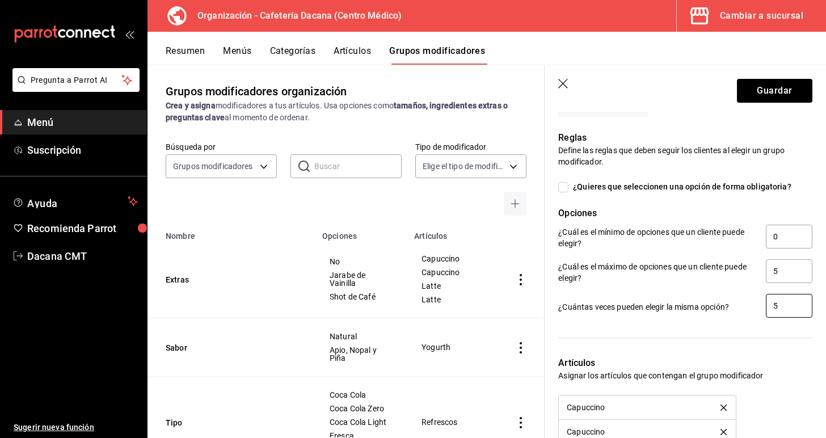
type input "5"
click at [755, 194] on div "Reglas Define las reglas que deben seguir los clientes al elegir un grupo modif…" at bounding box center [679, 218] width 268 height 202
click at [752, 188] on span "¿Quieres que seleccionen una opción de forma obligatoria?" at bounding box center [679, 187] width 223 height 12
click at [568, 188] on input "¿Quieres que seleccionen una opción de forma obligatoria?" at bounding box center [563, 187] width 10 height 10
checkbox input "true"
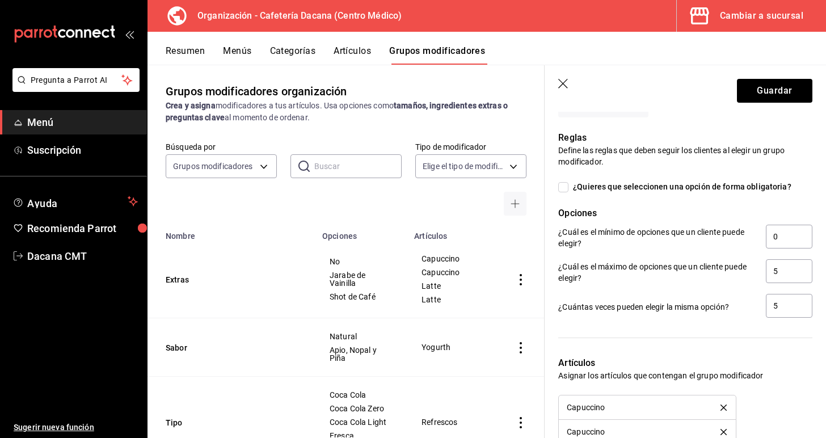
type input "1"
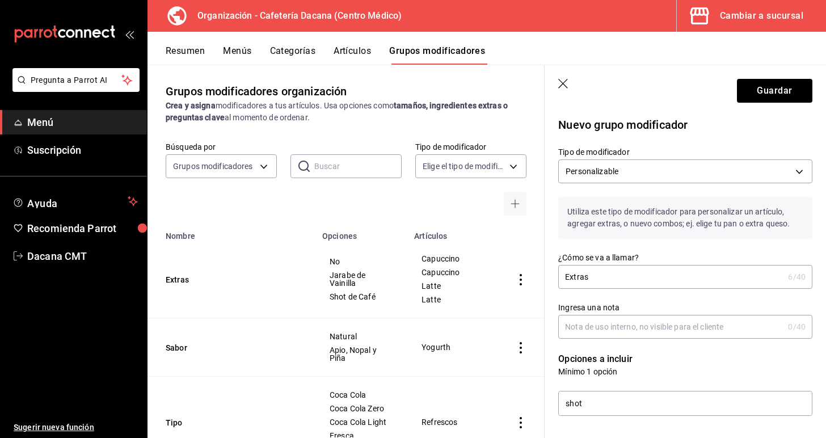
scroll to position [0, 0]
click at [781, 95] on button "Guardar" at bounding box center [774, 91] width 75 height 24
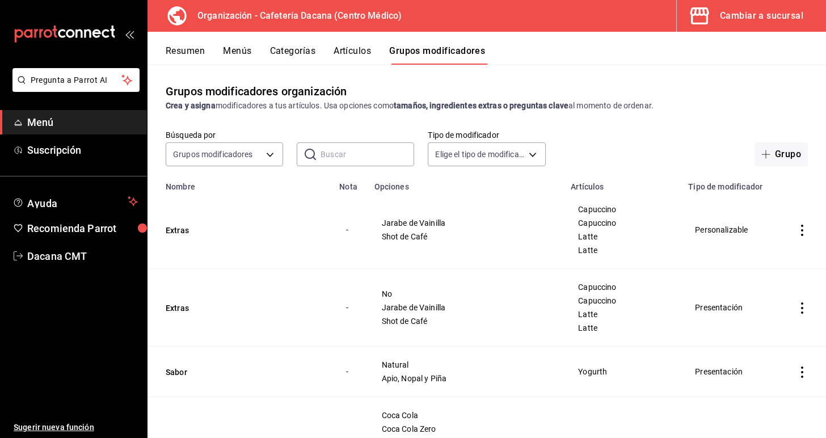
click at [803, 306] on icon "actions" at bounding box center [801, 307] width 11 height 11
click at [761, 383] on span "Eliminar" at bounding box center [767, 380] width 29 height 9
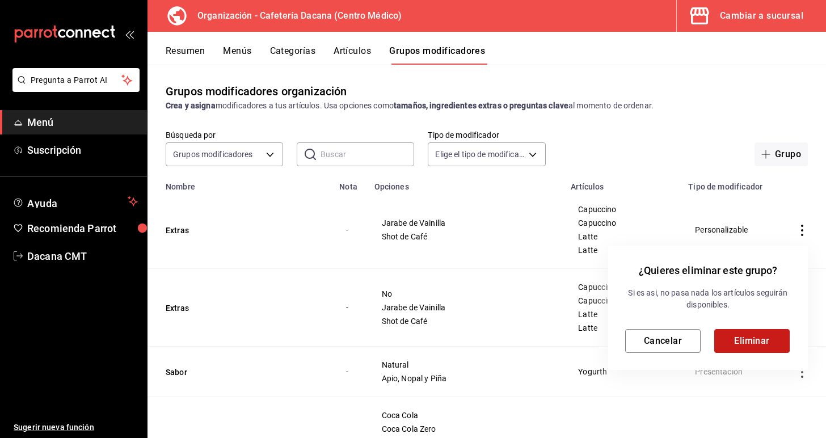
click at [739, 340] on button "Eliminar" at bounding box center [751, 341] width 75 height 24
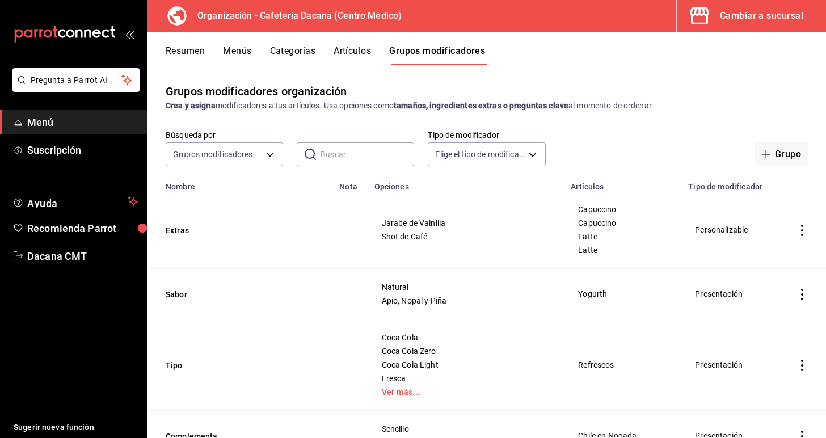
click at [244, 43] on div "Resumen Menús Categorías Artículos Grupos modificadores" at bounding box center [486, 48] width 678 height 33
click at [243, 54] on button "Menús" at bounding box center [237, 54] width 28 height 19
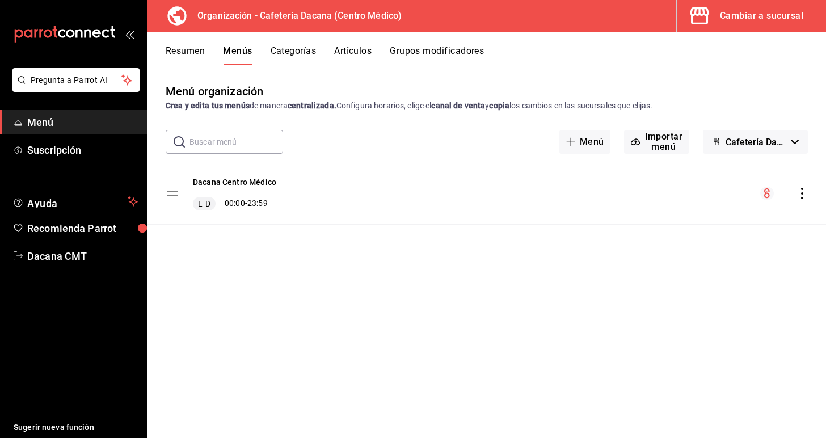
click at [807, 203] on div "Dacana Centro Médico L-D 00:00 - 23:59" at bounding box center [486, 193] width 678 height 61
click at [803, 196] on icon "actions" at bounding box center [801, 193] width 11 height 11
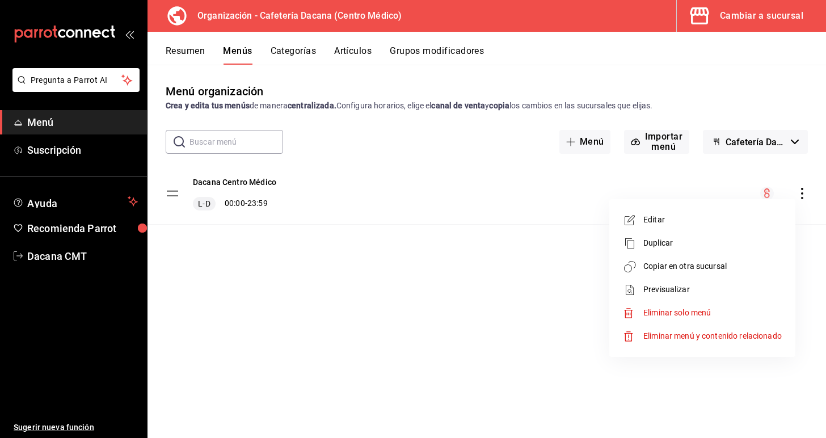
click at [754, 267] on span "Copiar en otra sucursal" at bounding box center [712, 266] width 138 height 12
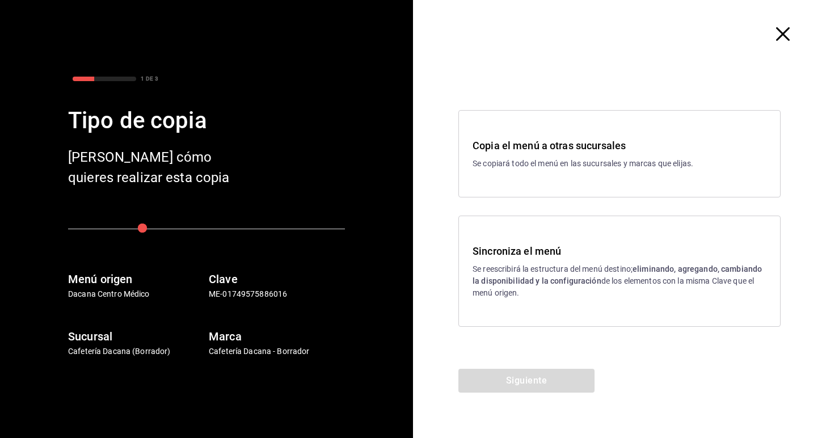
click at [503, 270] on p "Se reescribirá la estructura del menú destino; eliminando, agregando, cambiando…" at bounding box center [619, 281] width 294 height 36
click at [505, 369] on button "Siguiente" at bounding box center [526, 381] width 136 height 24
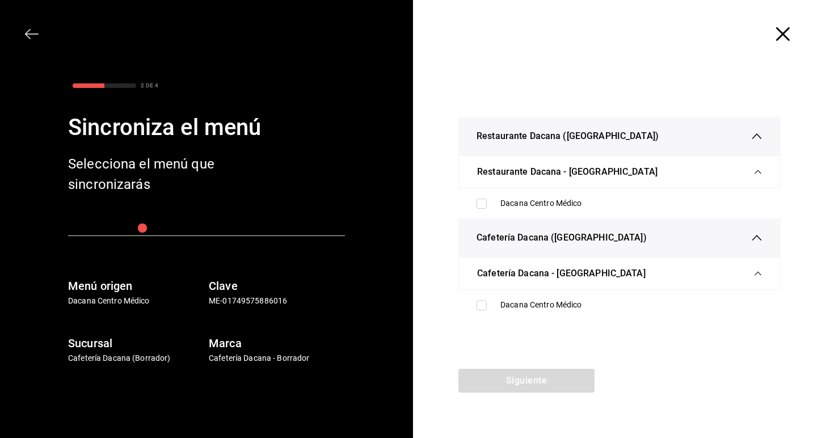
click at [521, 288] on div "Cafetería Dacana - [GEOGRAPHIC_DATA]" at bounding box center [619, 274] width 285 height 32
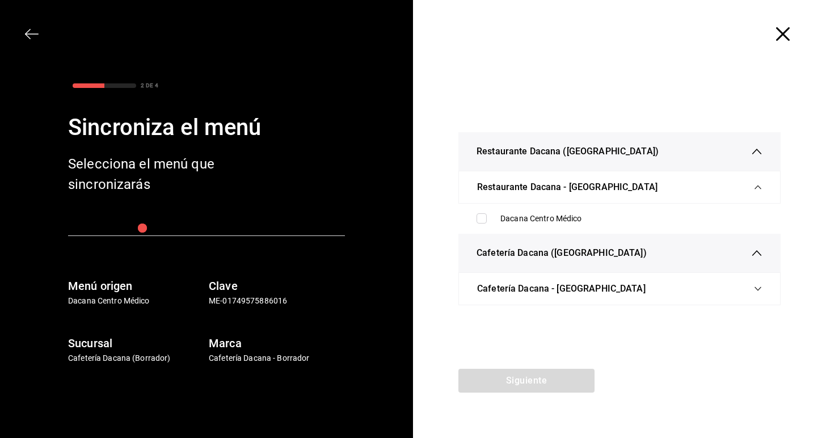
click at [528, 289] on span "Cafetería Dacana - [GEOGRAPHIC_DATA]" at bounding box center [561, 289] width 168 height 14
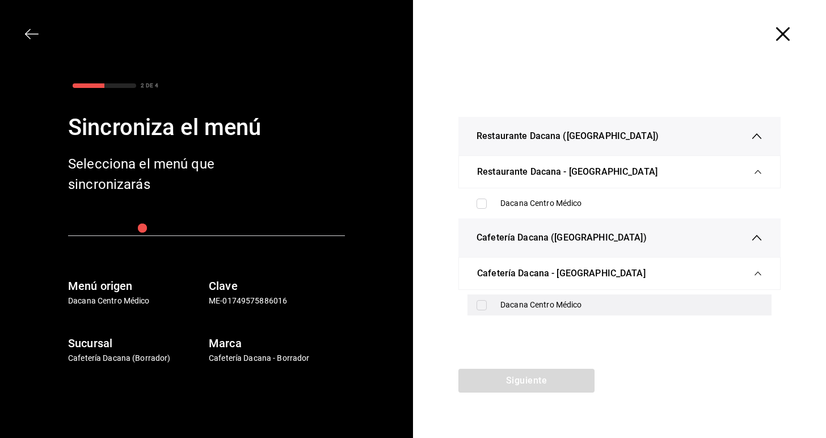
click at [524, 315] on div "Dacana Centro Médico" at bounding box center [619, 304] width 304 height 21
checkbox input "true"
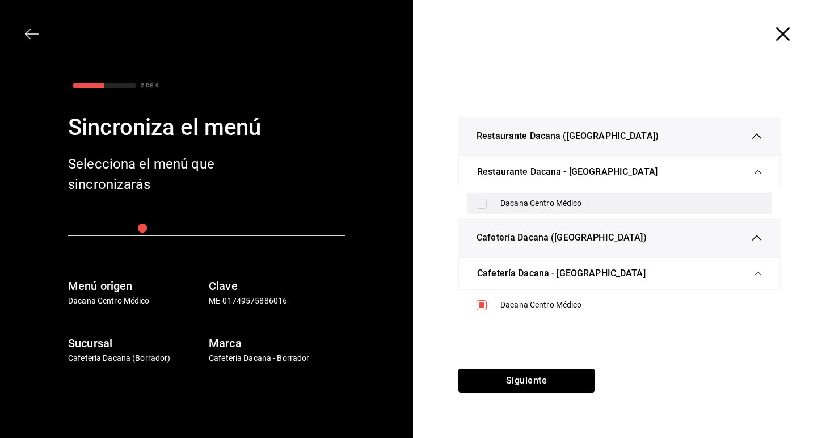
click at [535, 198] on div "Dacana Centro Médico" at bounding box center [631, 203] width 262 height 12
checkbox input "true"
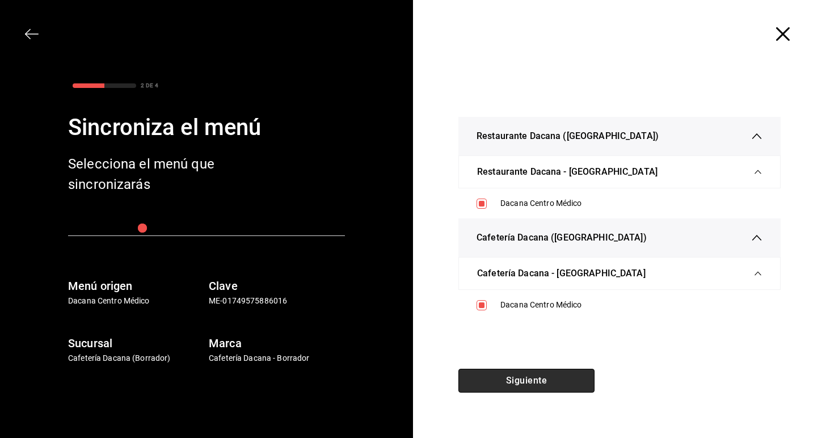
click at [522, 383] on button "Siguiente" at bounding box center [526, 381] width 136 height 24
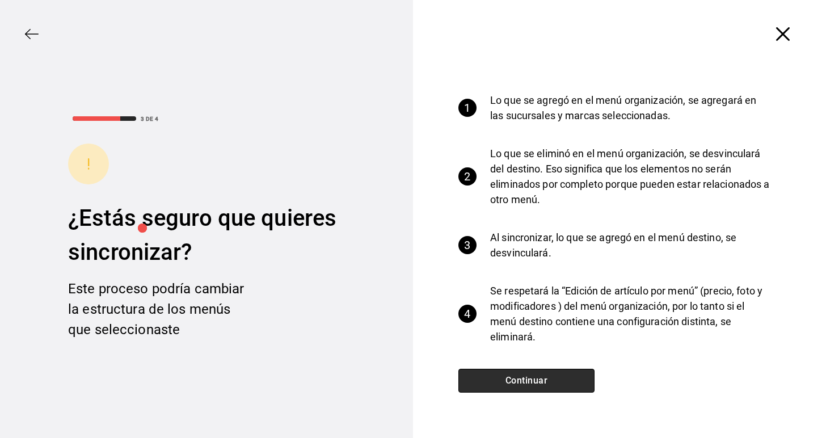
click at [532, 377] on button "Continuar" at bounding box center [526, 381] width 136 height 24
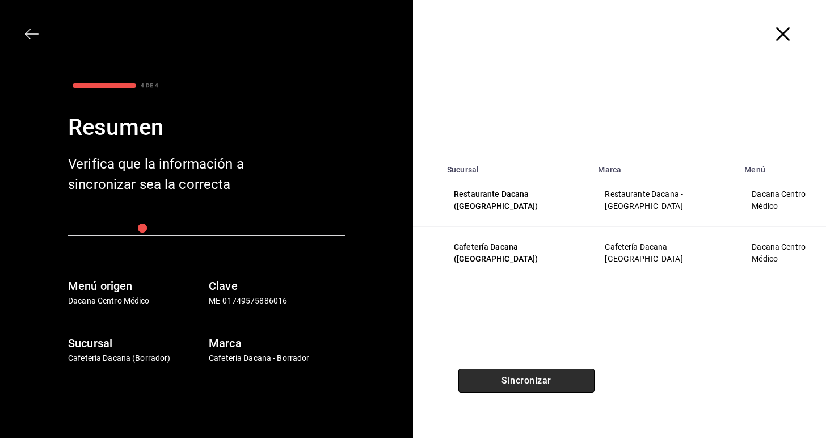
click at [532, 377] on button "Sincronizar" at bounding box center [526, 381] width 136 height 24
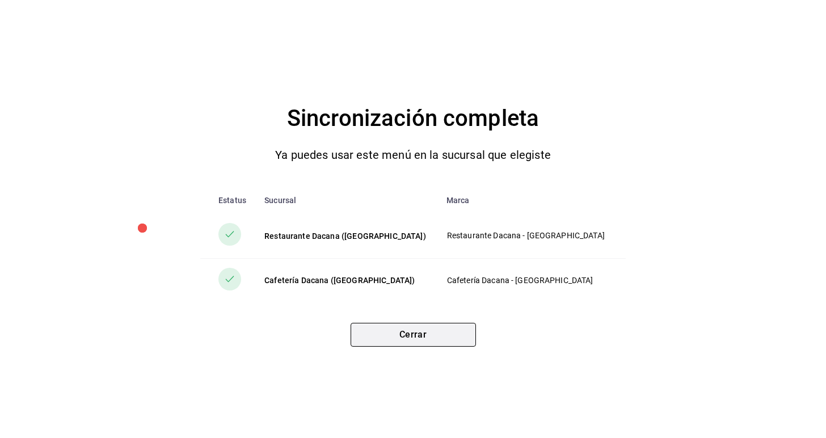
click at [412, 330] on button "Cerrar" at bounding box center [413, 335] width 125 height 24
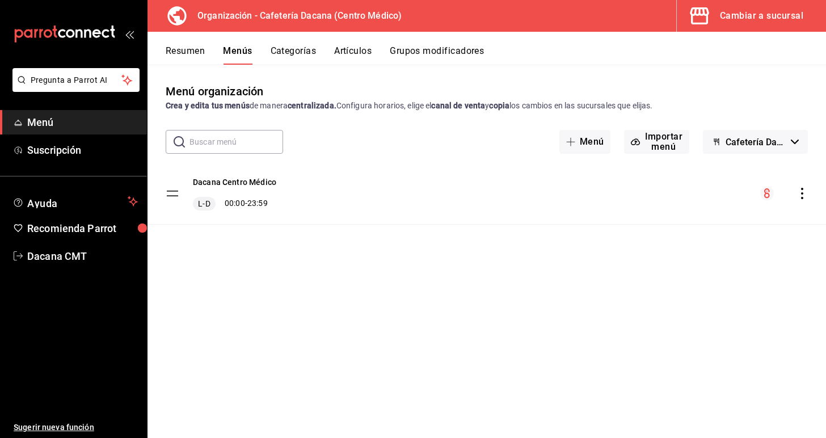
click at [398, 58] on button "Grupos modificadores" at bounding box center [437, 54] width 94 height 19
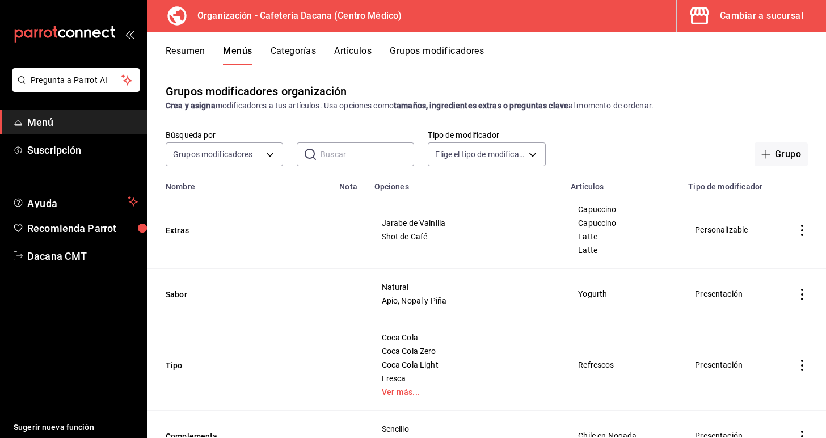
click at [406, 54] on button "Grupos modificadores" at bounding box center [437, 54] width 94 height 19
click at [174, 231] on button "Extras" at bounding box center [234, 230] width 136 height 11
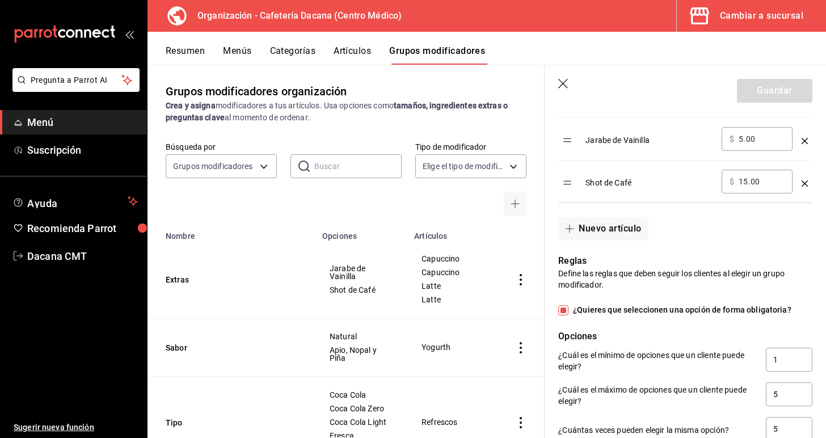
scroll to position [395, 0]
click at [620, 310] on span "¿Quieres que seleccionen una opción de forma obligatoria?" at bounding box center [679, 309] width 223 height 12
click at [568, 310] on input "¿Quieres que seleccionen una opción de forma obligatoria?" at bounding box center [563, 310] width 10 height 10
checkbox input "false"
type input "0"
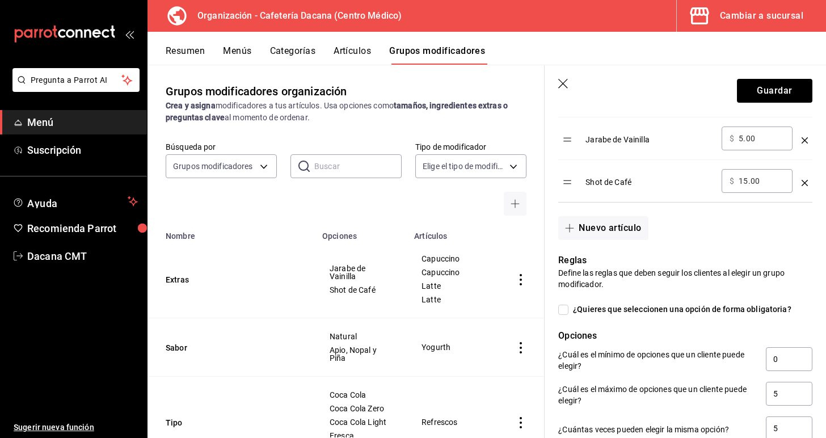
scroll to position [549, 0]
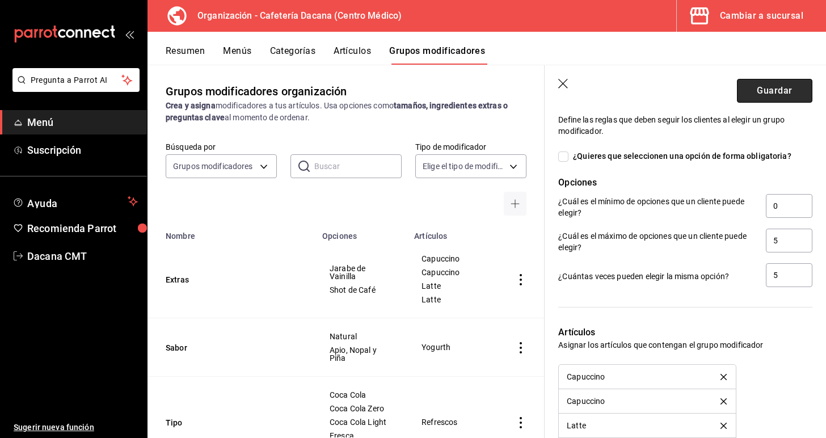
click at [761, 94] on button "Guardar" at bounding box center [774, 91] width 75 height 24
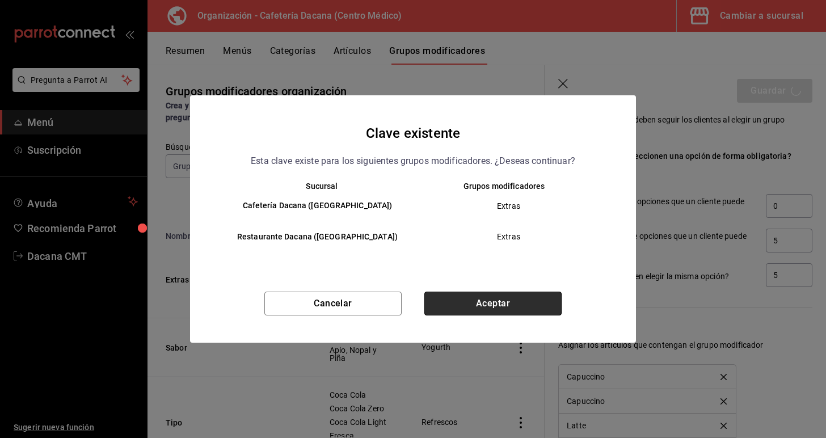
click at [474, 301] on button "Aceptar" at bounding box center [492, 304] width 137 height 24
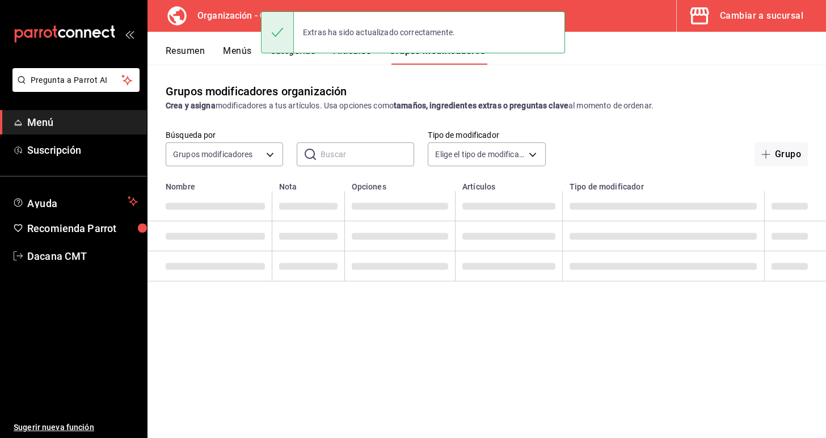
click at [239, 53] on button "Menús" at bounding box center [237, 54] width 28 height 19
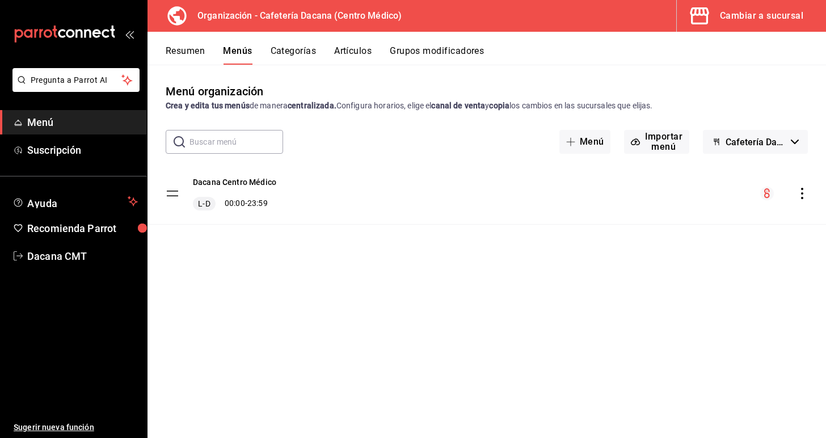
click at [795, 192] on div "menu-maker-table" at bounding box center [784, 194] width 48 height 14
click at [798, 195] on icon "actions" at bounding box center [801, 193] width 11 height 11
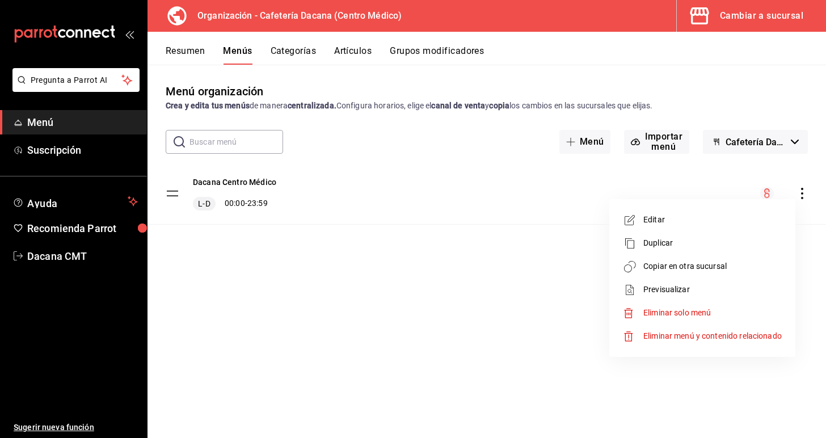
click at [718, 267] on span "Copiar en otra sucursal" at bounding box center [712, 266] width 138 height 12
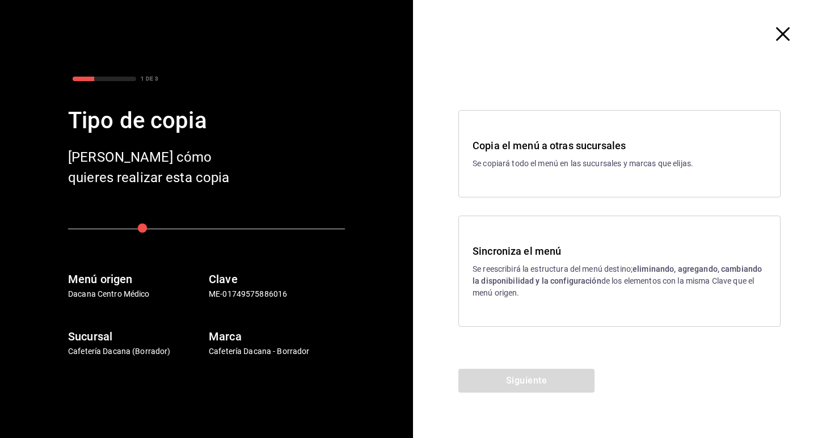
click at [580, 294] on p "Se reescribirá la estructura del menú destino; eliminando, agregando, cambiando…" at bounding box center [619, 281] width 294 height 36
click at [524, 381] on button "Siguiente" at bounding box center [526, 381] width 136 height 24
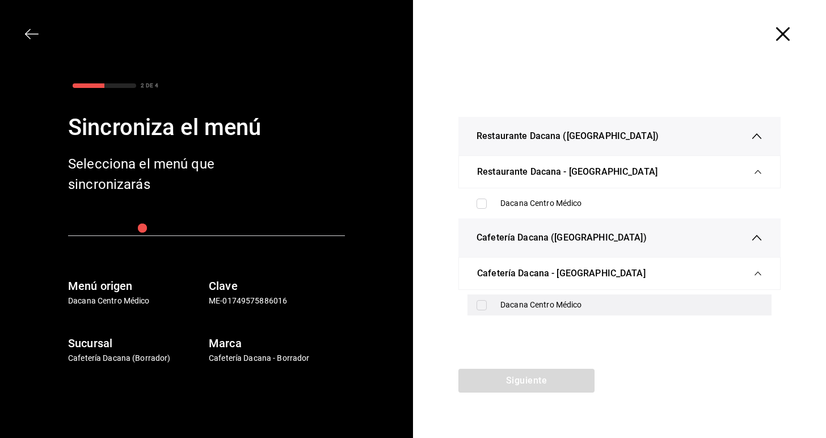
click at [556, 301] on div "Dacana Centro Médico" at bounding box center [631, 305] width 262 height 12
checkbox input "true"
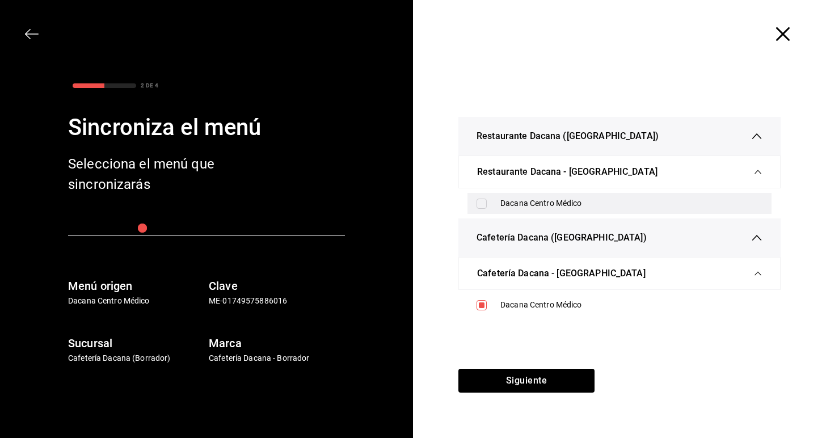
click at [534, 200] on div "Dacana Centro Médico" at bounding box center [631, 203] width 262 height 12
checkbox input "true"
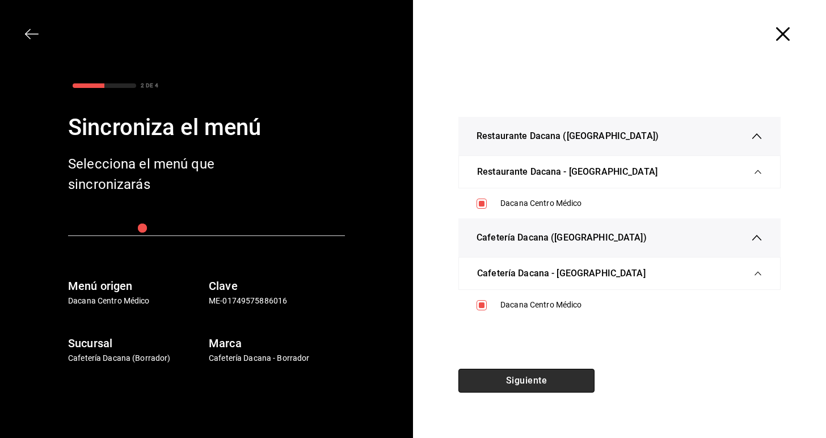
click at [530, 373] on button "Siguiente" at bounding box center [526, 381] width 136 height 24
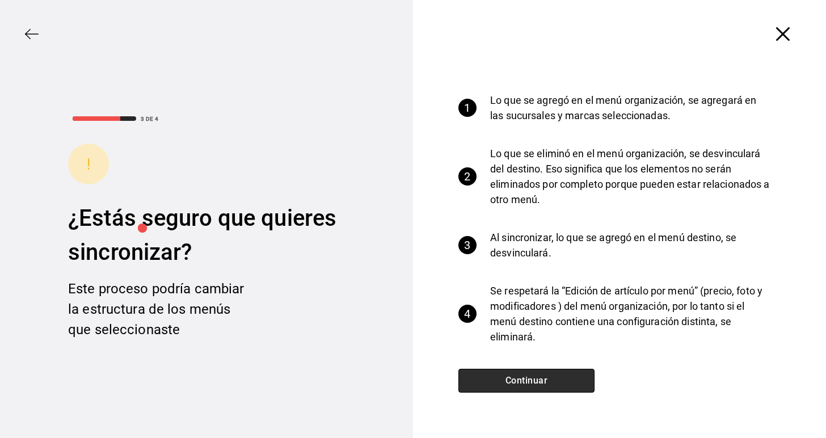
click at [530, 373] on button "Continuar" at bounding box center [526, 381] width 136 height 24
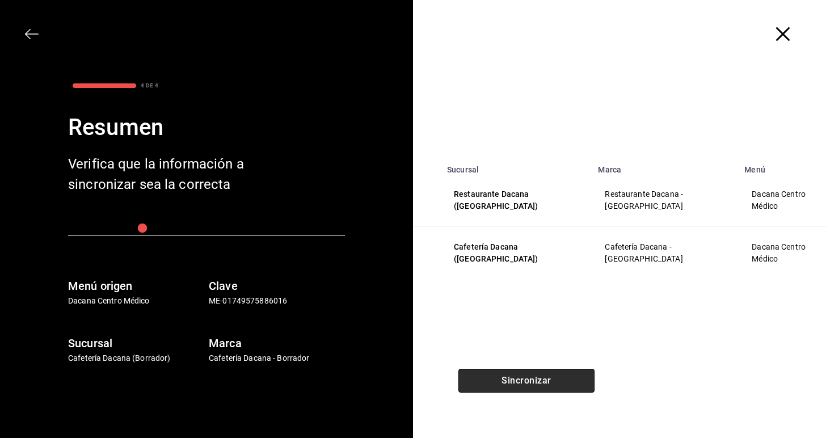
click at [530, 373] on button "Sincronizar" at bounding box center [526, 381] width 136 height 24
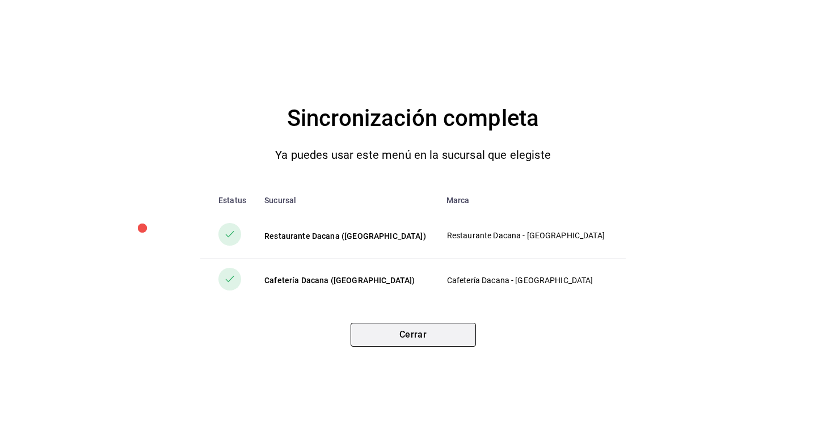
click at [433, 342] on button "Cerrar" at bounding box center [413, 335] width 125 height 24
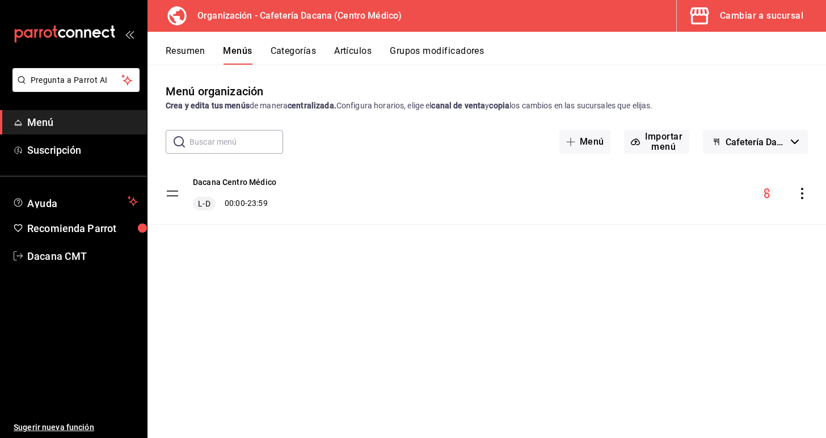
click at [367, 53] on button "Artículos" at bounding box center [352, 54] width 37 height 19
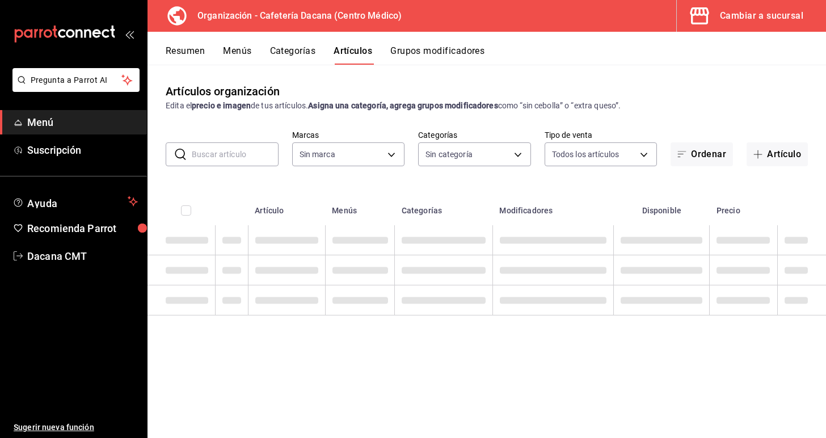
click at [418, 49] on button "Grupos modificadores" at bounding box center [437, 54] width 94 height 19
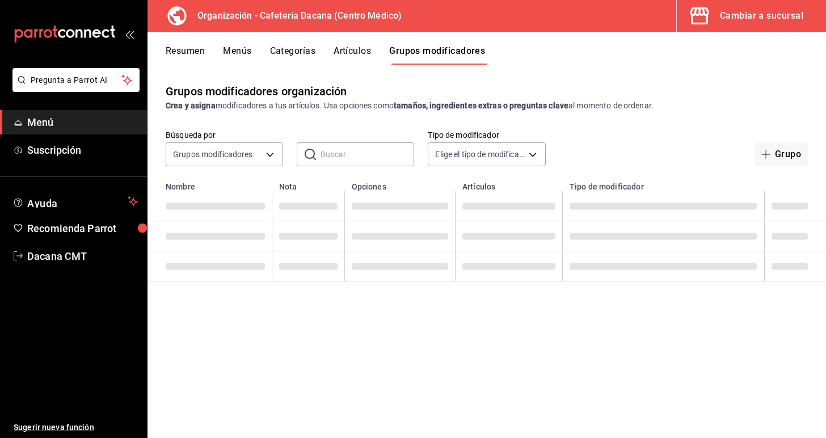
click at [360, 53] on button "Artículos" at bounding box center [352, 54] width 37 height 19
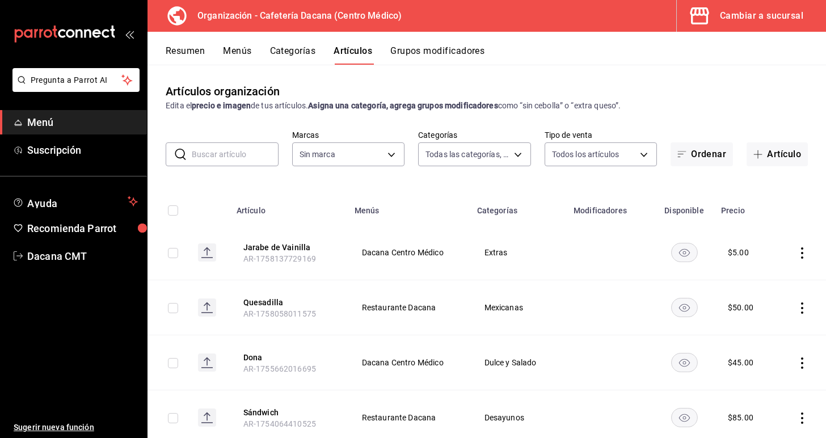
type input "a0320c57-62b3-4618-a301-82d02063390a,09012e2f-11cf-4729-9479-e66a44ac498f"
type input "6325caf4-8768-4d75-b4ac-f83889655f18,0fc848e1-ca8e-4cfc-a265-5a3d953b674c,42b45…"
click at [438, 51] on button "Grupos modificadores" at bounding box center [437, 54] width 94 height 19
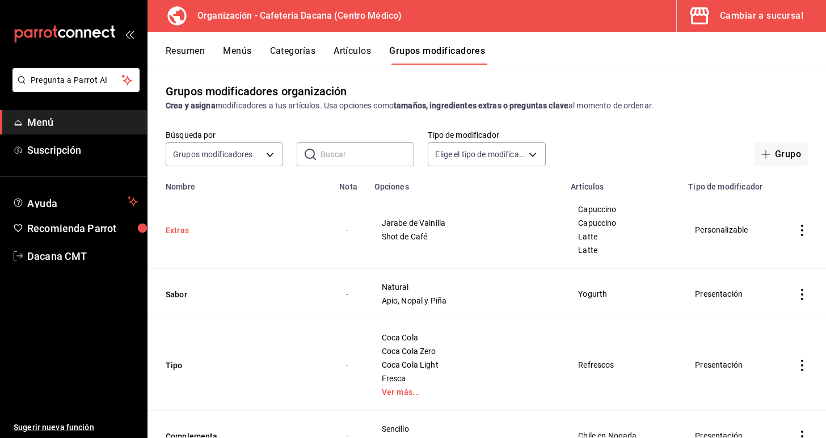
click at [183, 229] on button "Extras" at bounding box center [234, 230] width 136 height 11
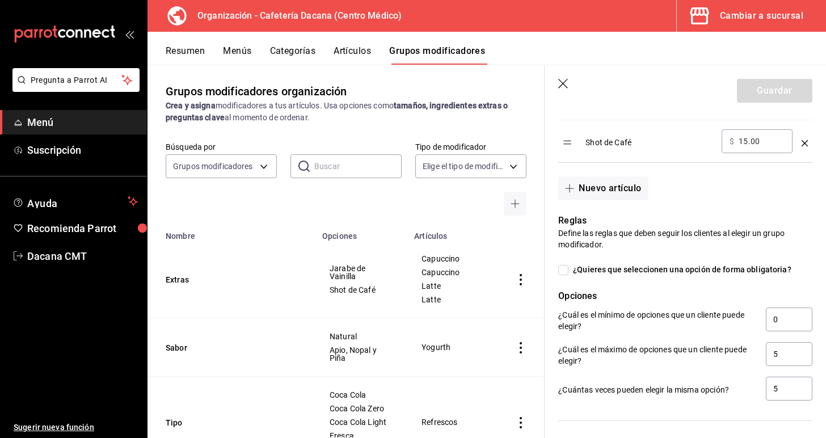
scroll to position [433, 0]
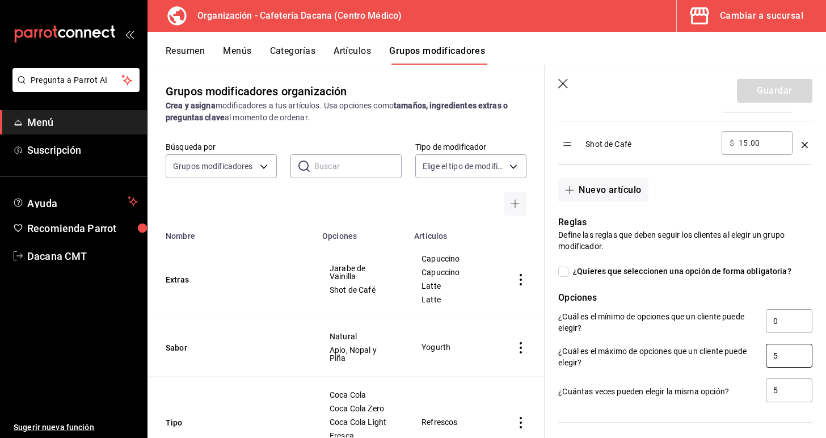
click at [783, 364] on input "5" at bounding box center [789, 356] width 47 height 24
type input "10"
click at [783, 399] on input "5" at bounding box center [789, 390] width 47 height 24
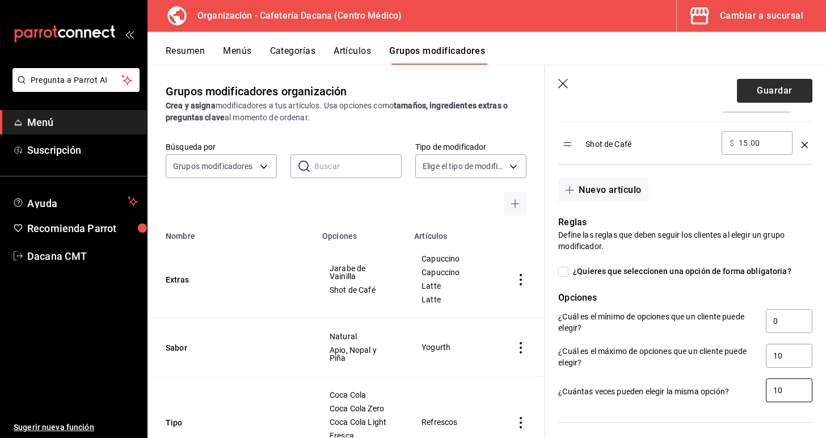
type input "10"
click at [773, 85] on button "Guardar" at bounding box center [774, 91] width 75 height 24
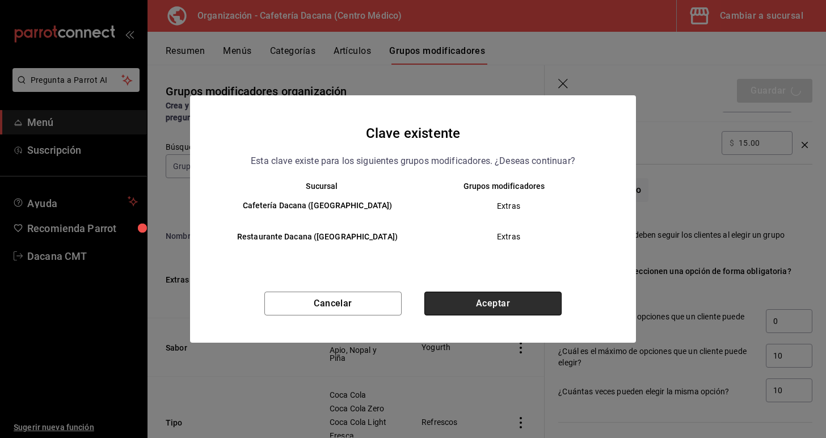
click at [448, 298] on button "Aceptar" at bounding box center [492, 304] width 137 height 24
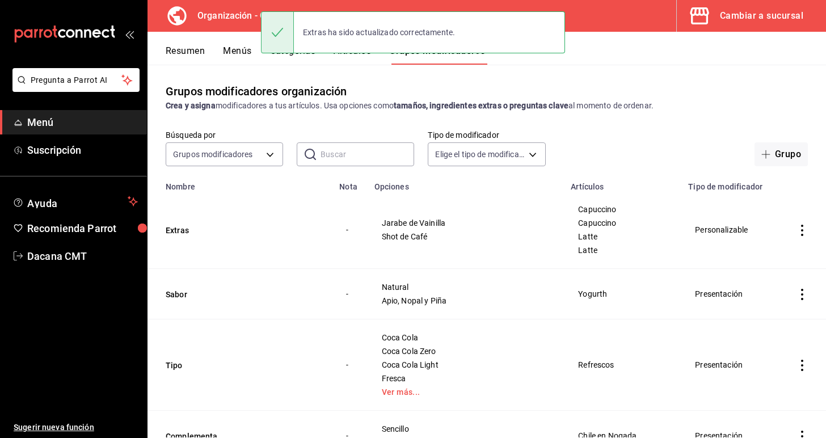
click at [227, 57] on button "Menús" at bounding box center [237, 54] width 28 height 19
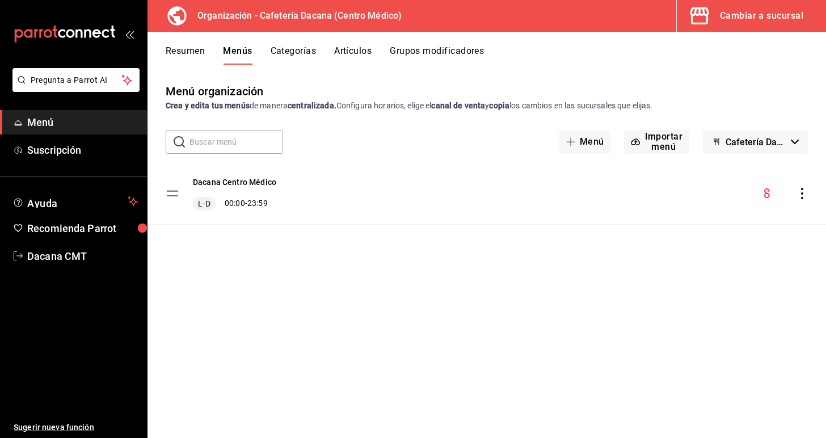
click at [798, 193] on icon "actions" at bounding box center [801, 193] width 11 height 11
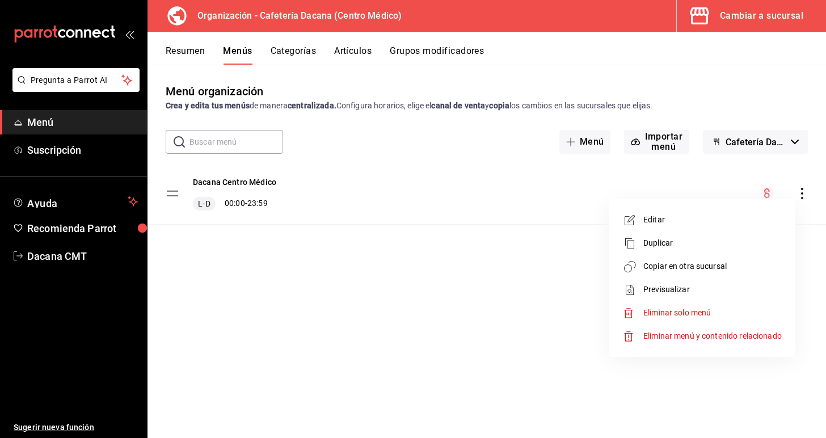
click at [751, 275] on li "Copiar en otra sucursal" at bounding box center [702, 266] width 177 height 23
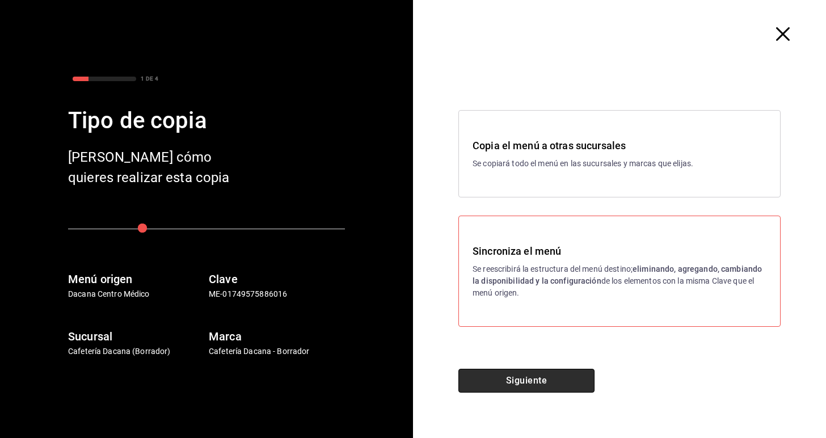
click at [536, 392] on button "Siguiente" at bounding box center [526, 381] width 136 height 24
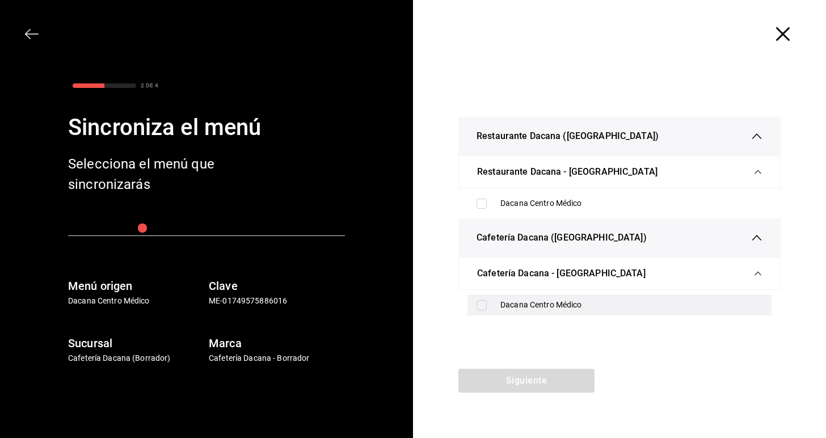
click at [541, 297] on div "Dacana Centro Médico" at bounding box center [619, 304] width 304 height 21
checkbox input "true"
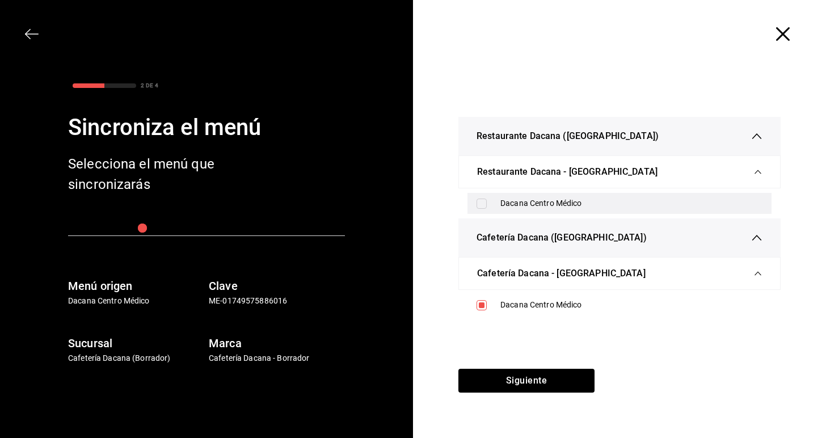
click at [526, 213] on div "Dacana Centro Médico" at bounding box center [619, 203] width 304 height 21
checkbox input "true"
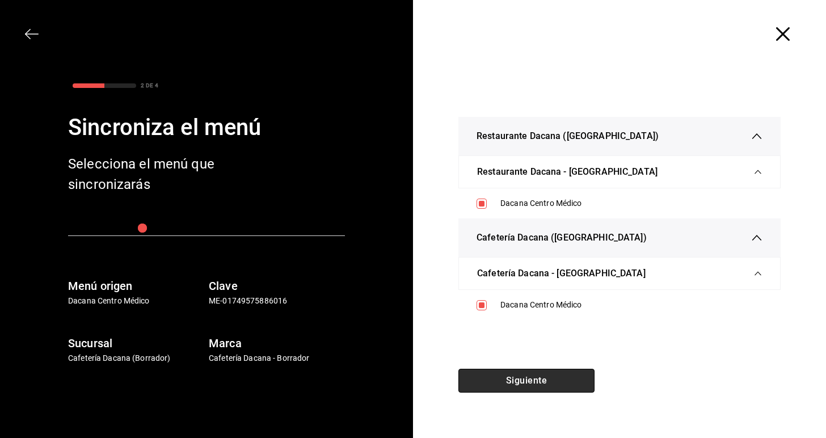
click at [521, 383] on button "Siguiente" at bounding box center [526, 381] width 136 height 24
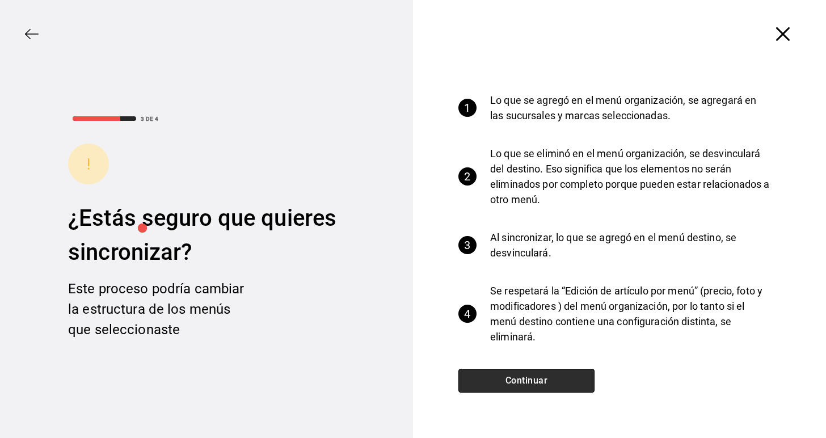
click at [521, 383] on button "Continuar" at bounding box center [526, 381] width 136 height 24
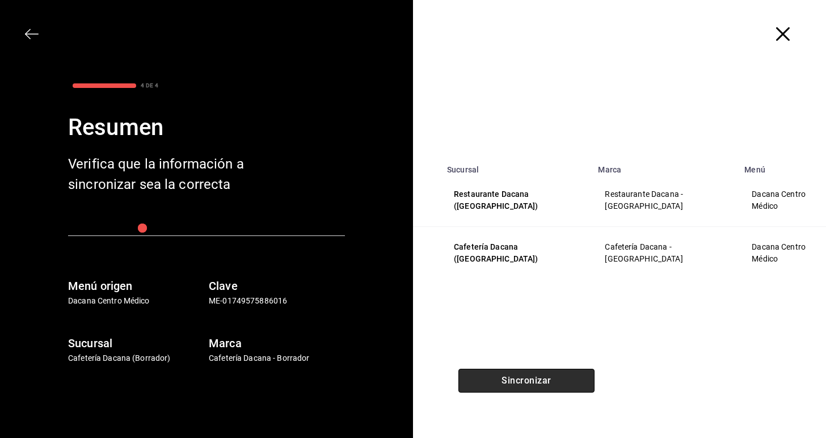
click at [521, 383] on button "Sincronizar" at bounding box center [526, 381] width 136 height 24
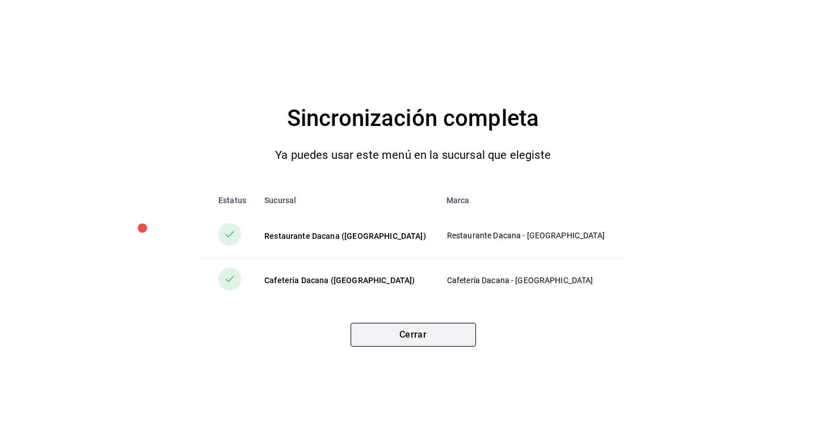
click at [442, 337] on button "Cerrar" at bounding box center [413, 335] width 125 height 24
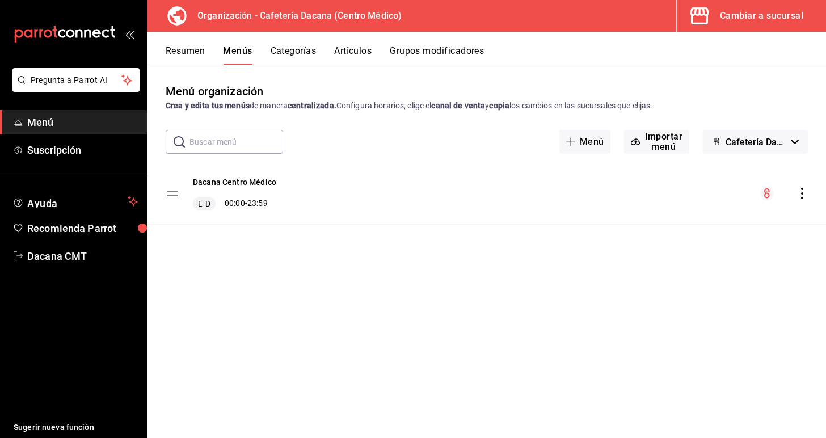
click at [182, 54] on button "Resumen" at bounding box center [185, 54] width 39 height 19
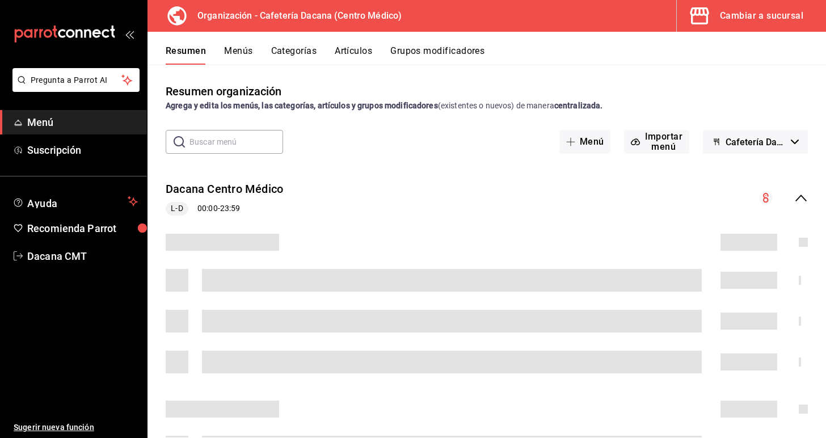
click at [714, 14] on span "button" at bounding box center [701, 16] width 27 height 23
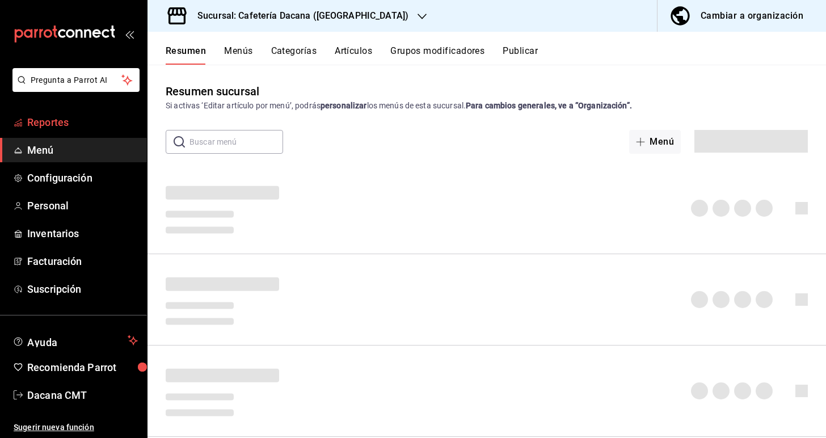
click at [99, 119] on span "Reportes" at bounding box center [82, 122] width 111 height 15
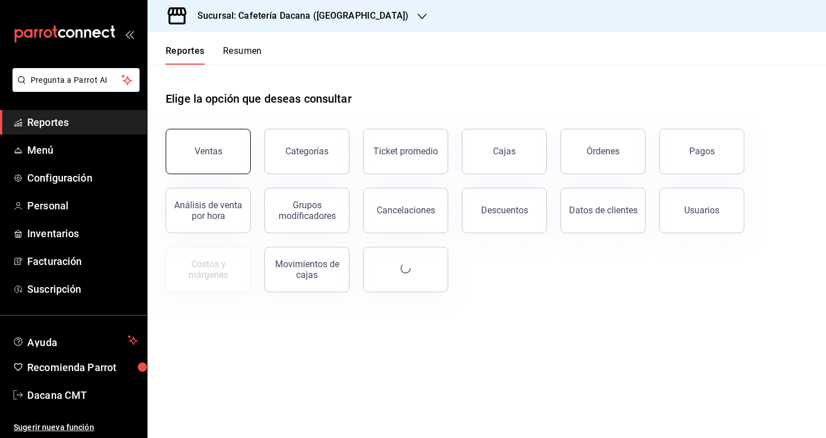
click at [218, 157] on button "Ventas" at bounding box center [208, 151] width 85 height 45
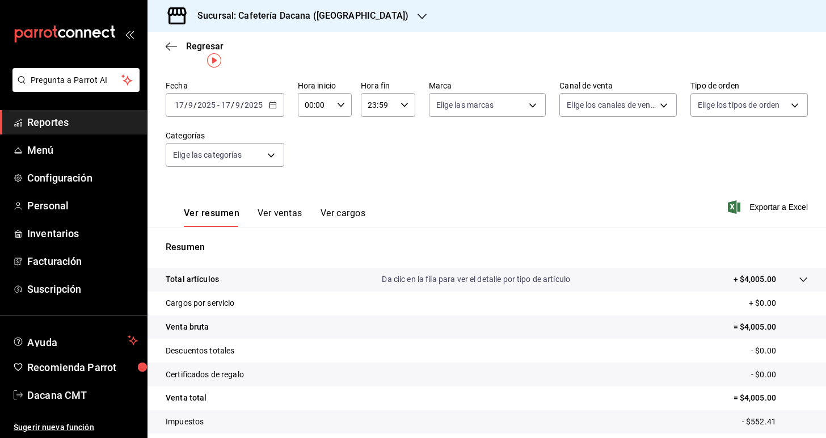
scroll to position [47, 0]
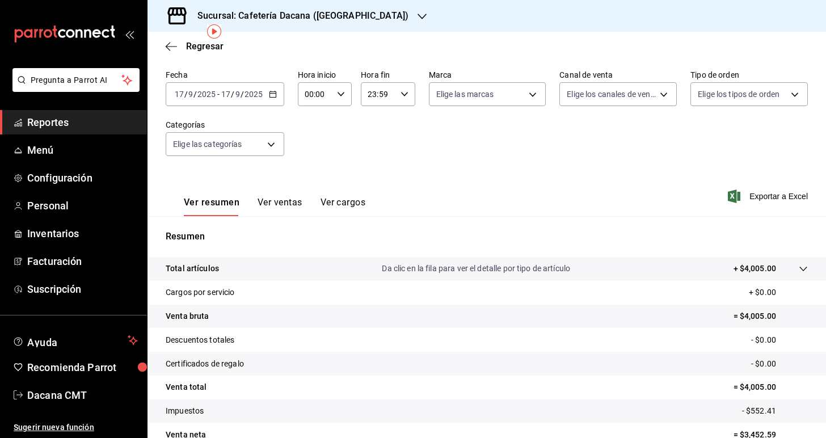
click at [267, 202] on button "Ver ventas" at bounding box center [280, 206] width 45 height 19
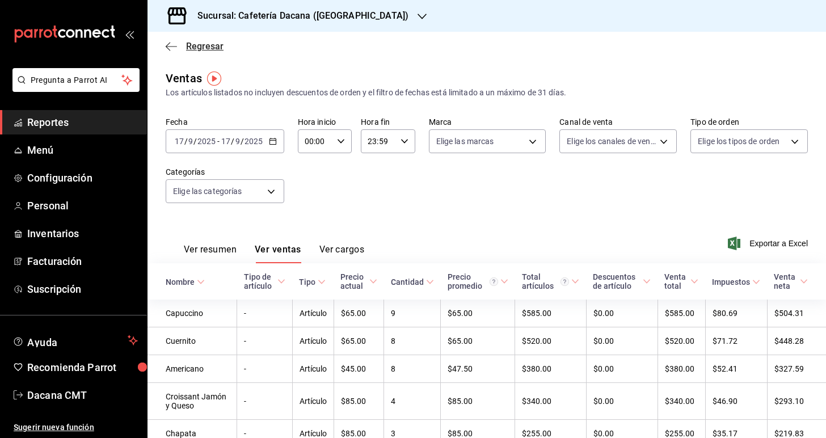
click at [217, 50] on span "Regresar" at bounding box center [204, 46] width 37 height 11
